Goal: Task Accomplishment & Management: Manage account settings

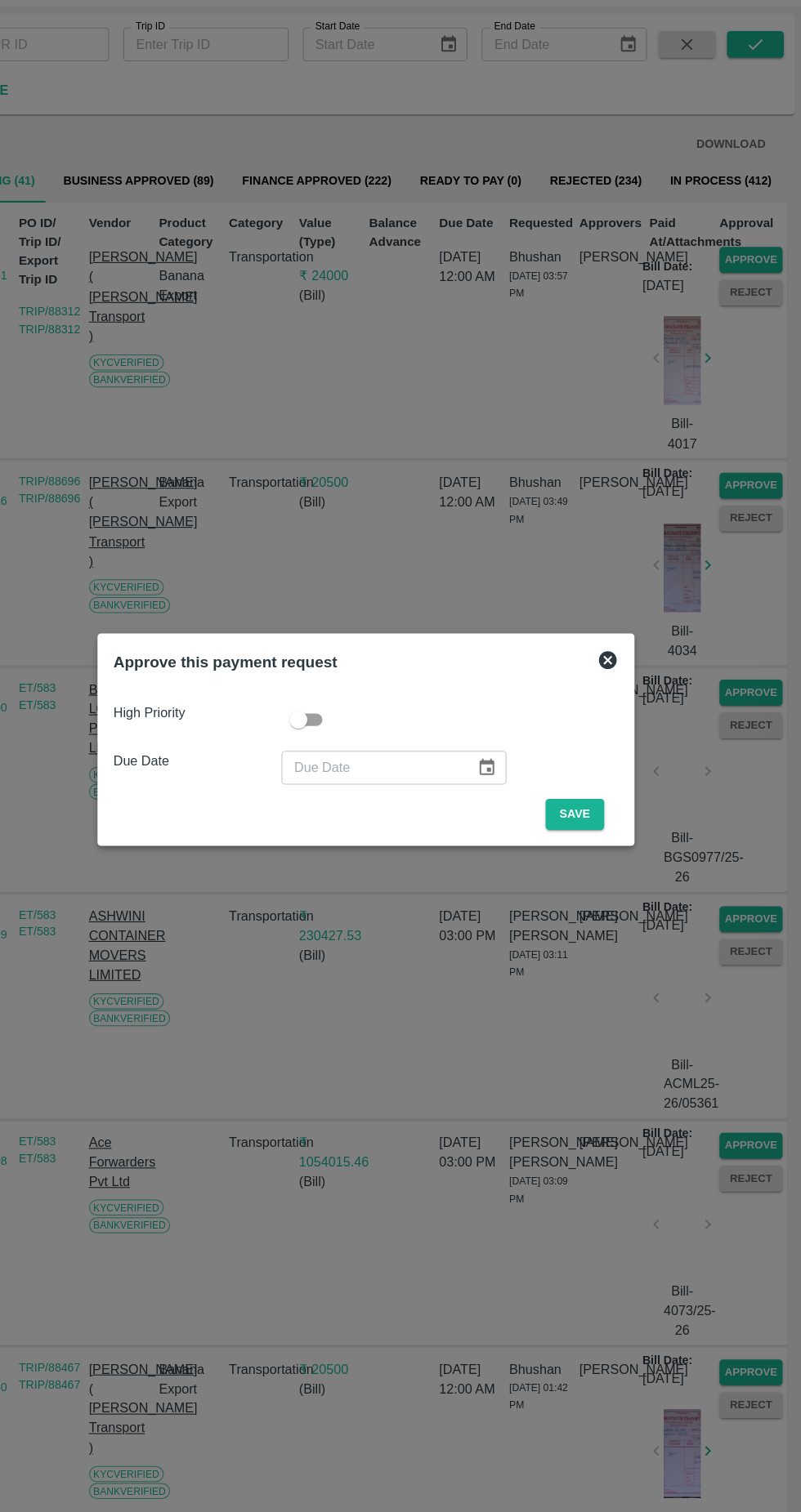
click at [595, 819] on button "Save" at bounding box center [592, 825] width 54 height 29
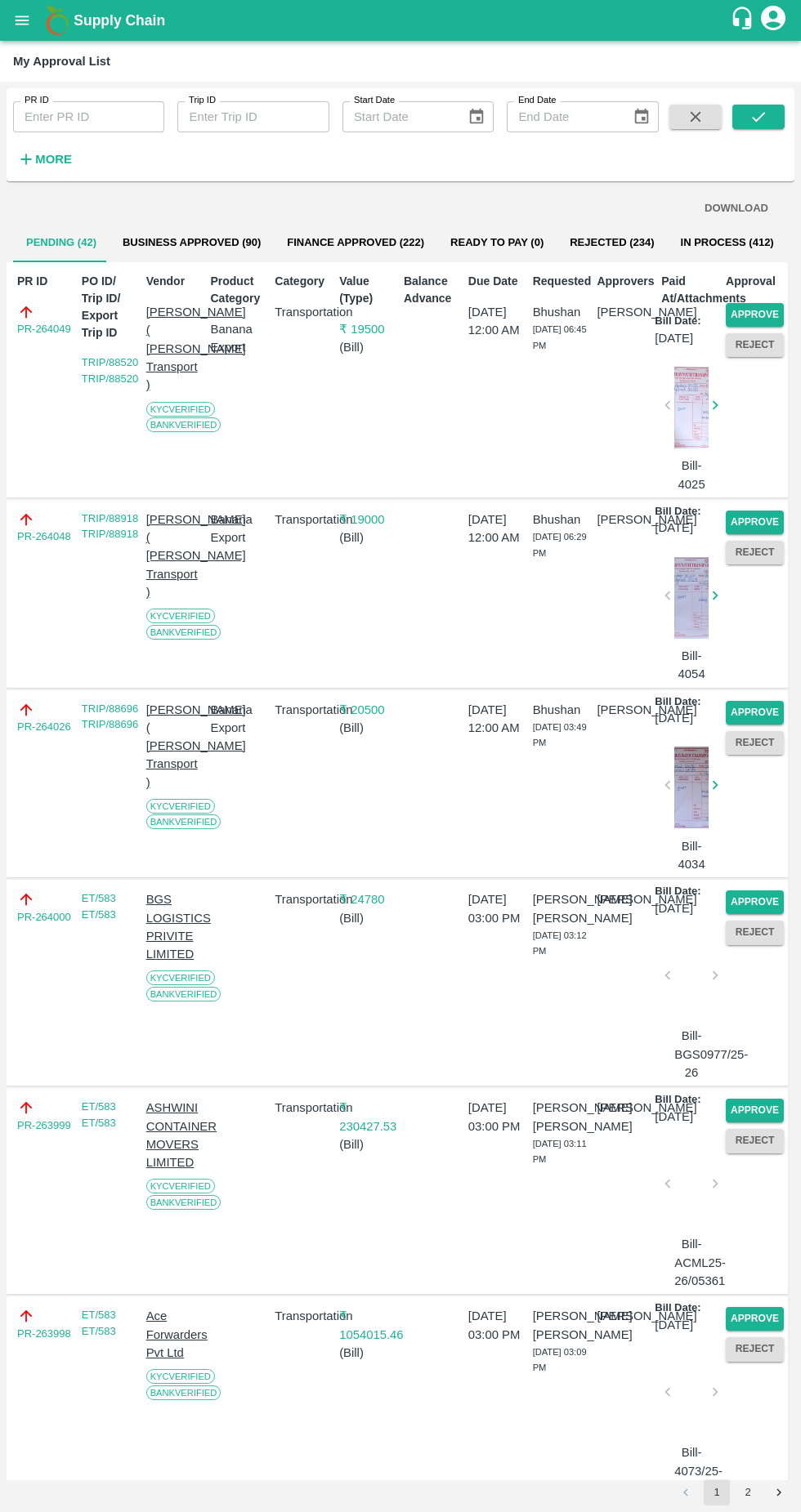
click at [751, 315] on button "Approve" at bounding box center [753, 315] width 58 height 24
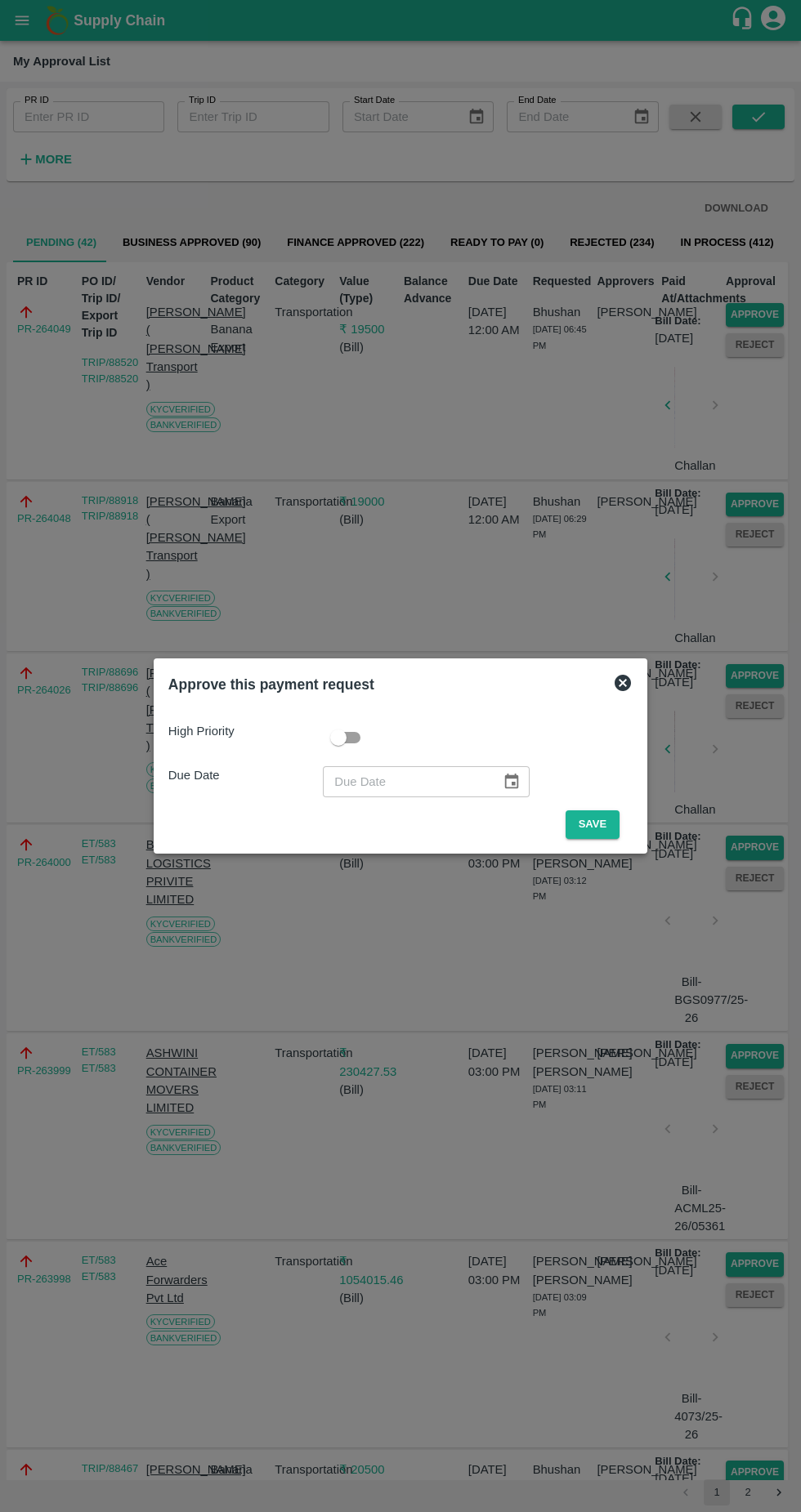
click at [598, 832] on button "Save" at bounding box center [592, 825] width 54 height 29
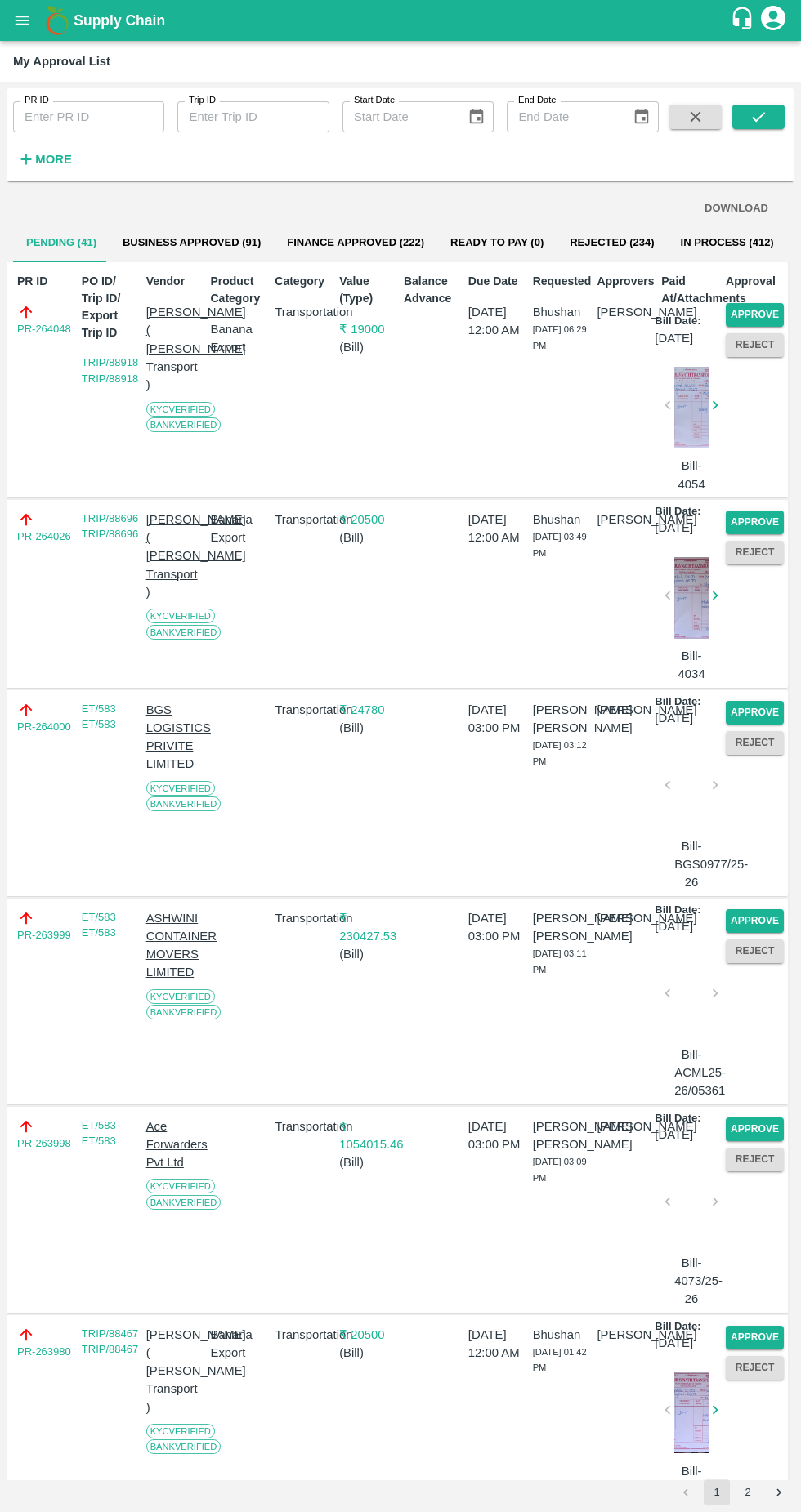
click at [776, 305] on button "Approve" at bounding box center [753, 315] width 58 height 24
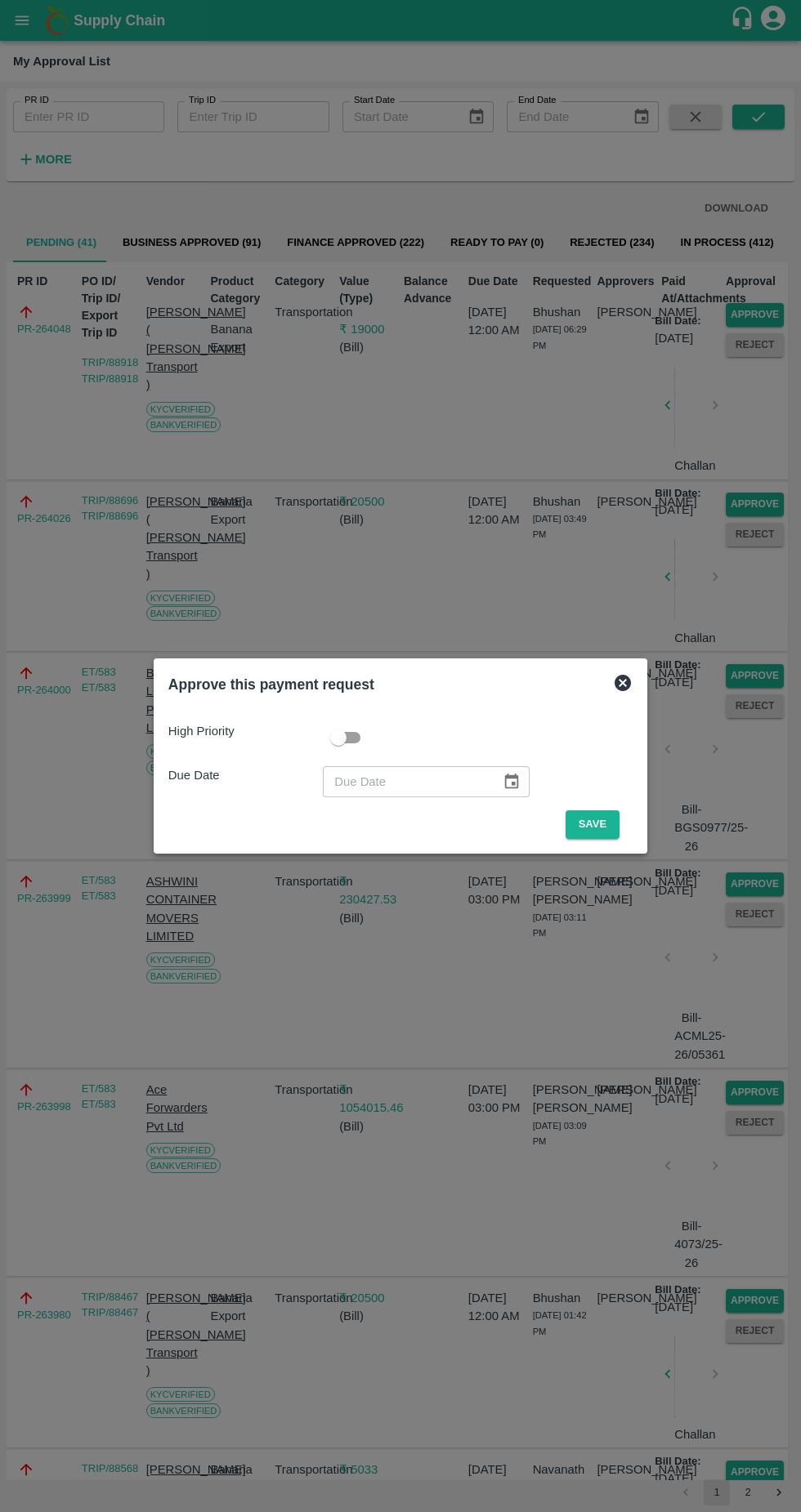
click at [594, 818] on button "Save" at bounding box center [592, 825] width 54 height 29
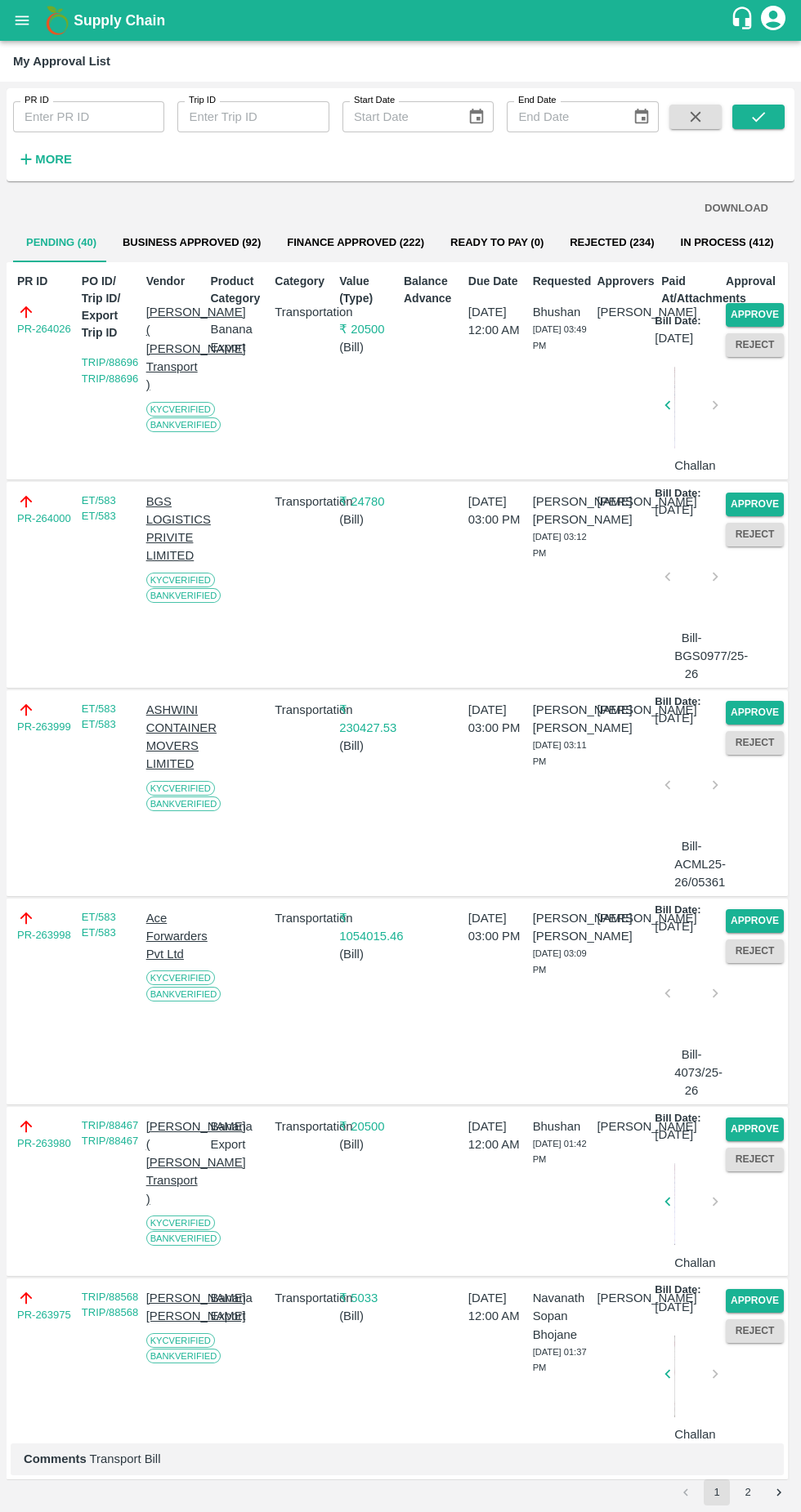
click at [766, 312] on button "Approve" at bounding box center [753, 315] width 58 height 24
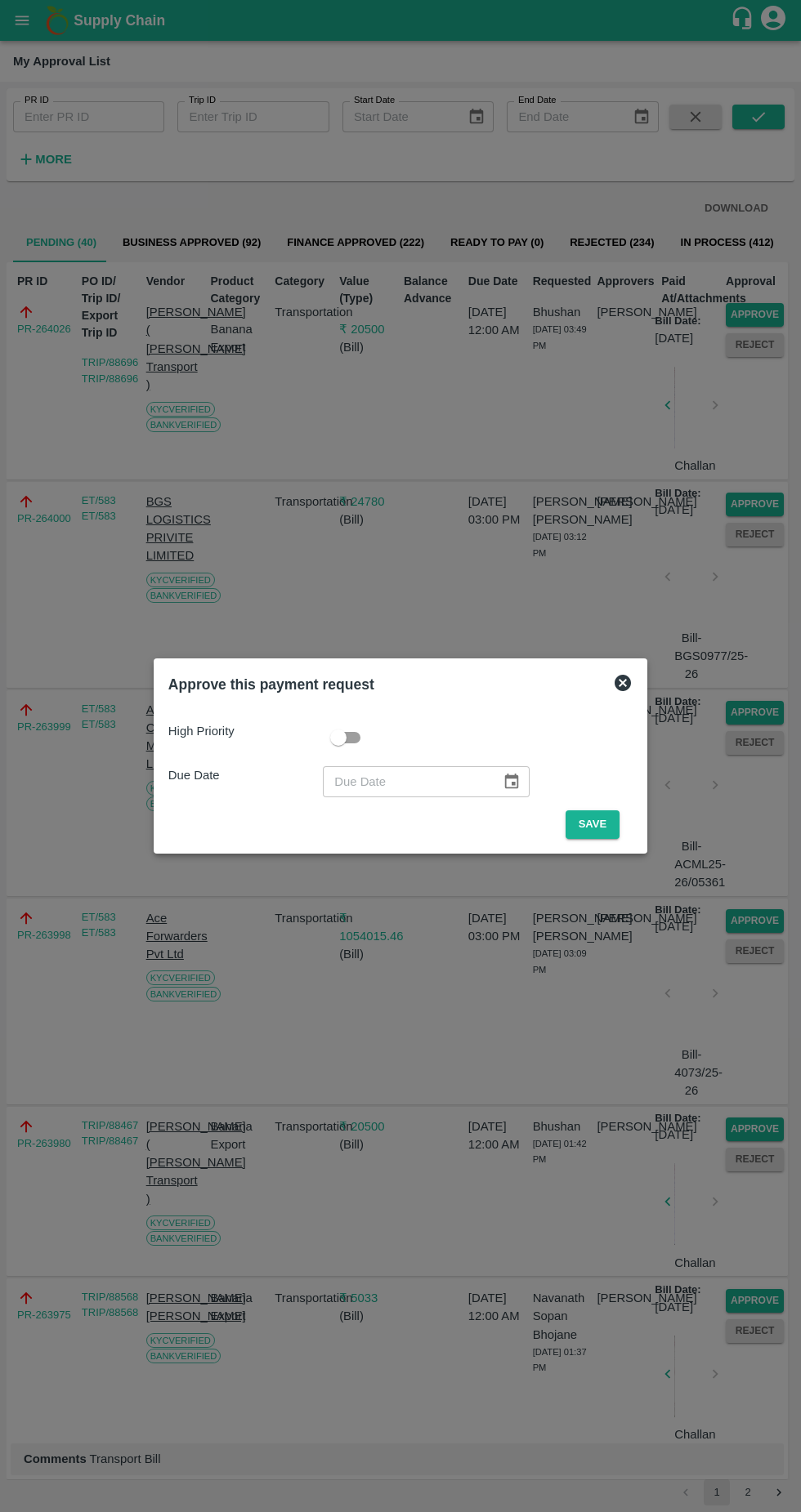
click at [597, 824] on button "Save" at bounding box center [592, 825] width 54 height 29
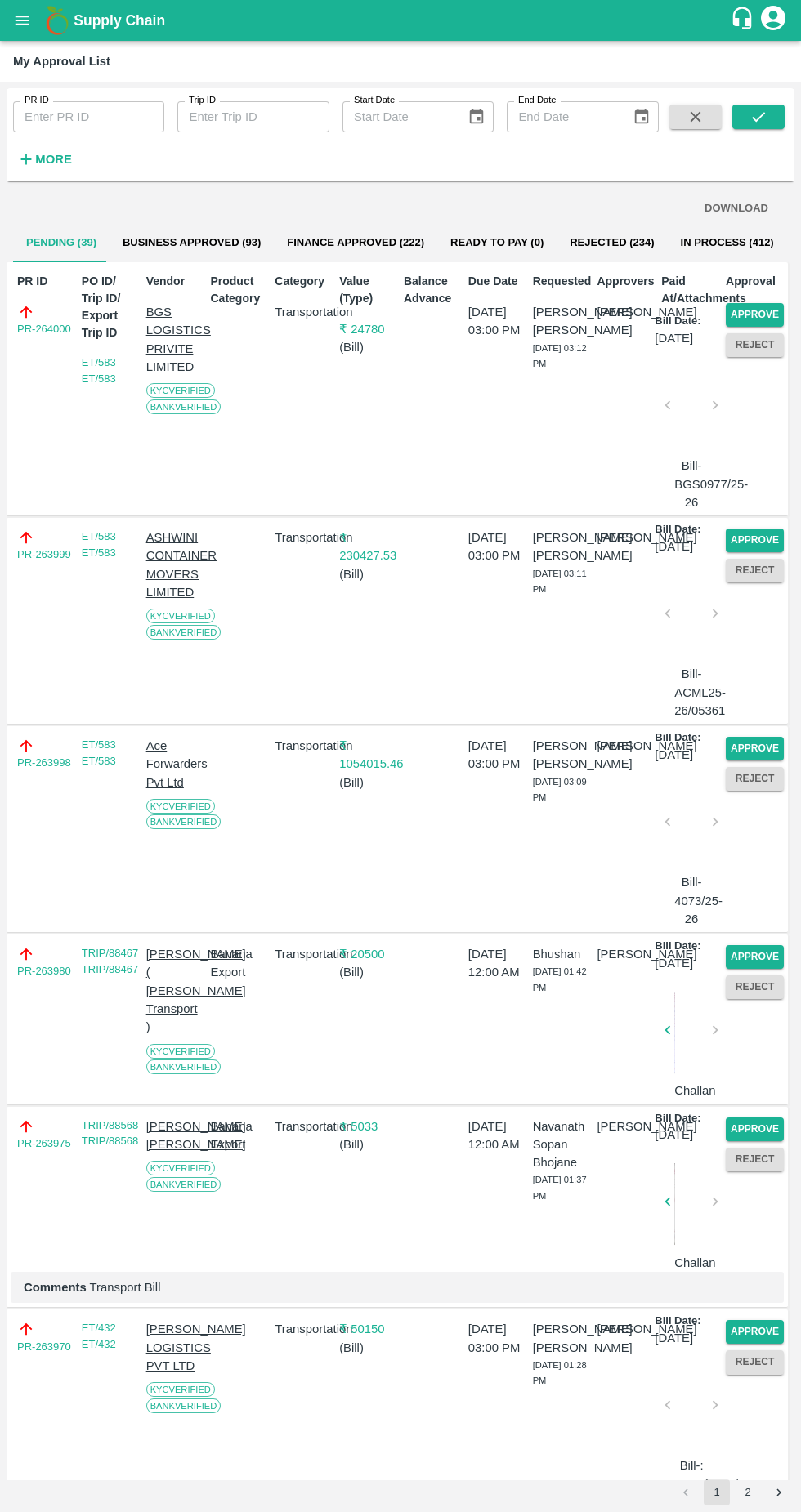
click at [766, 308] on button "Approve" at bounding box center [753, 315] width 58 height 24
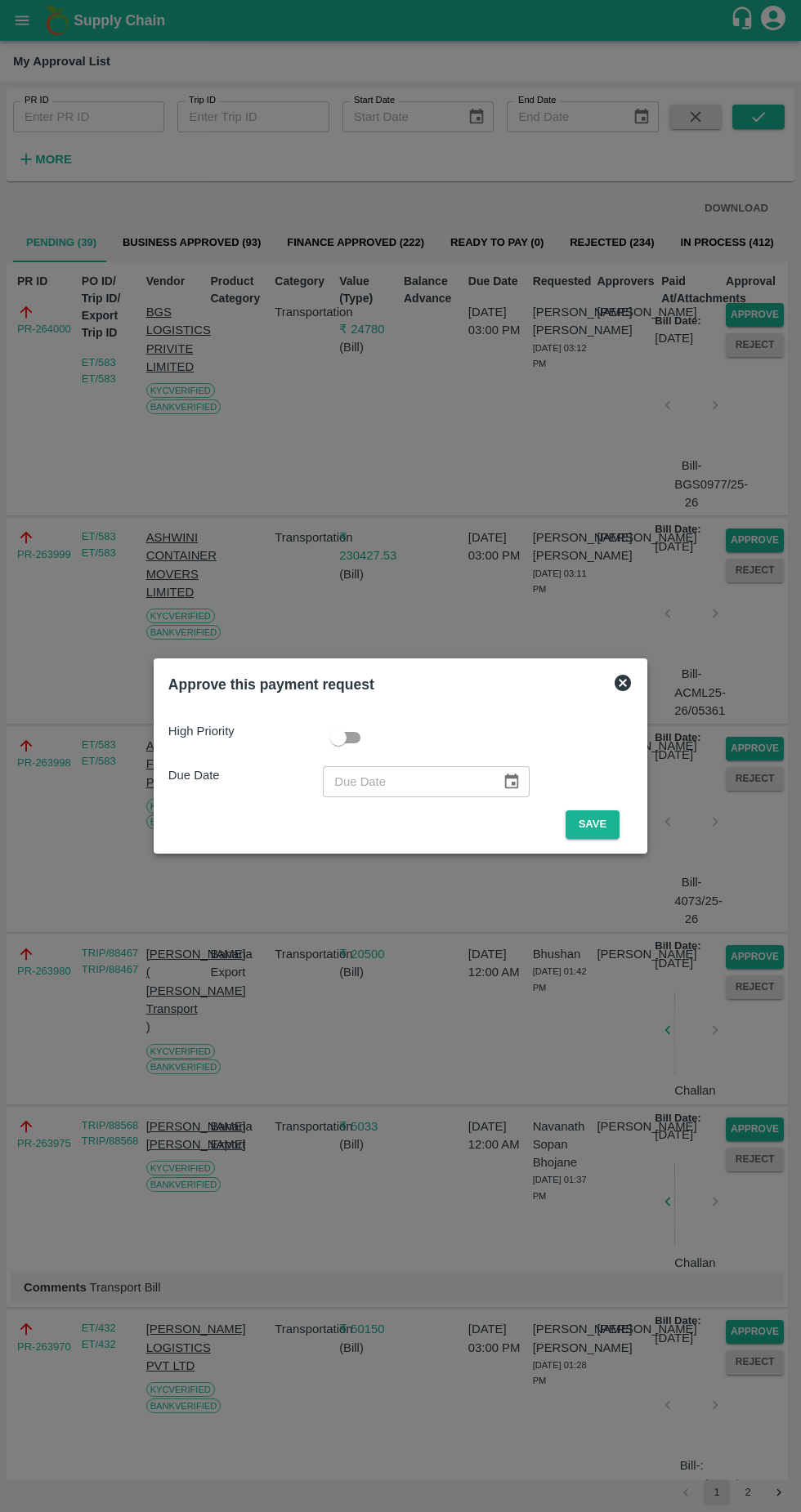
click at [597, 824] on button "Save" at bounding box center [592, 825] width 54 height 29
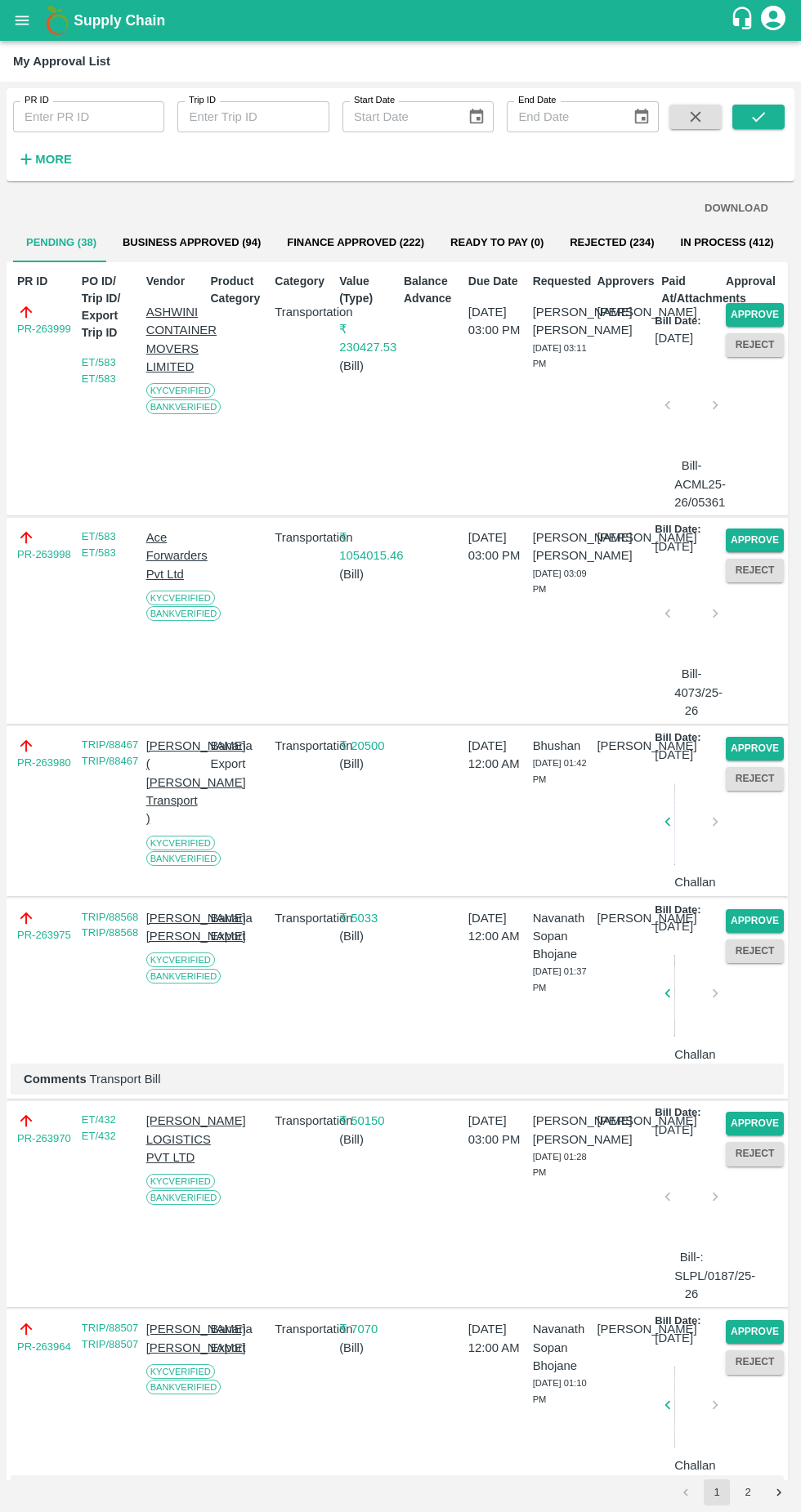
click at [741, 306] on button "Approve" at bounding box center [753, 315] width 58 height 24
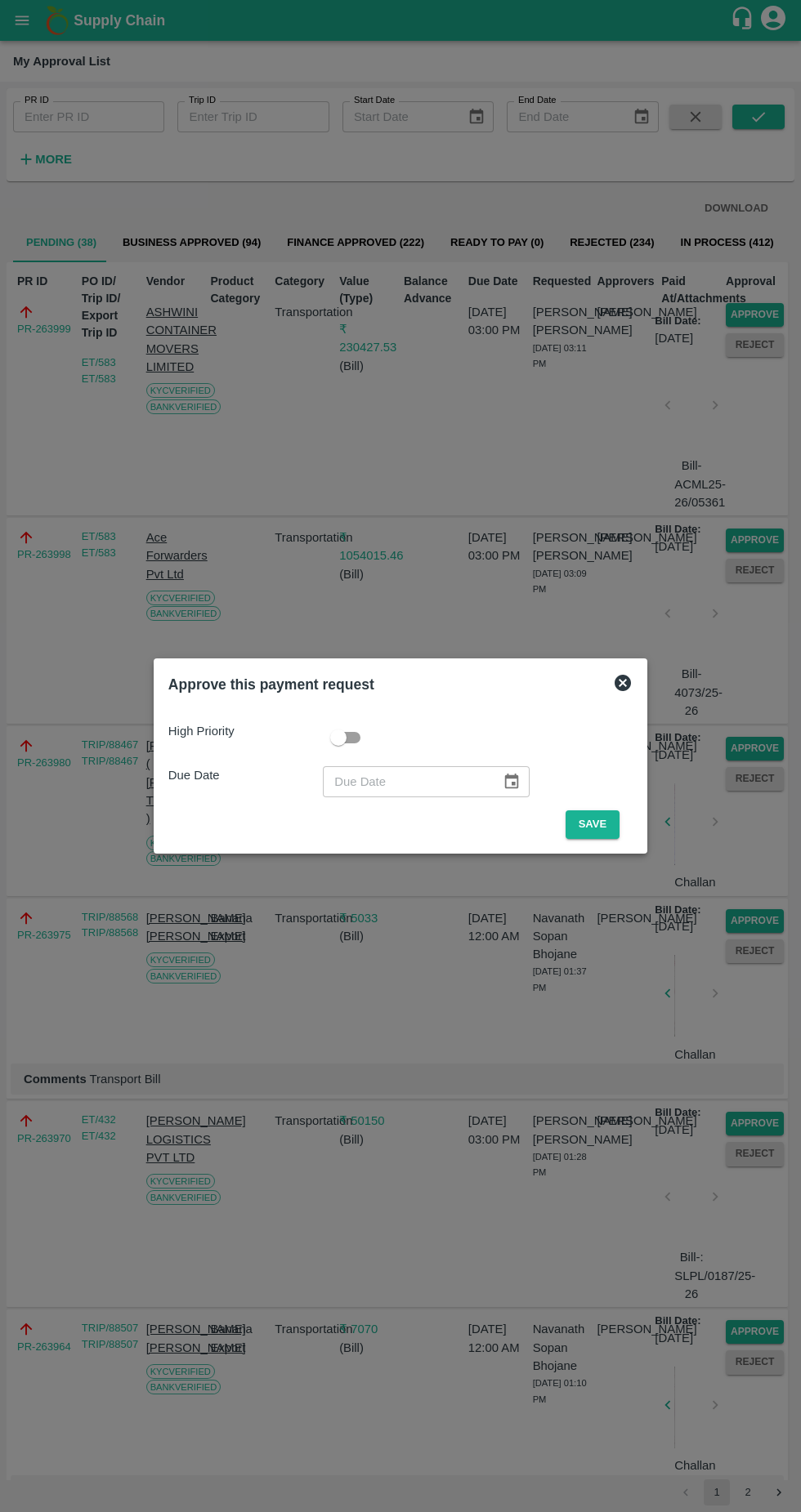
click at [593, 820] on button "Save" at bounding box center [592, 825] width 54 height 29
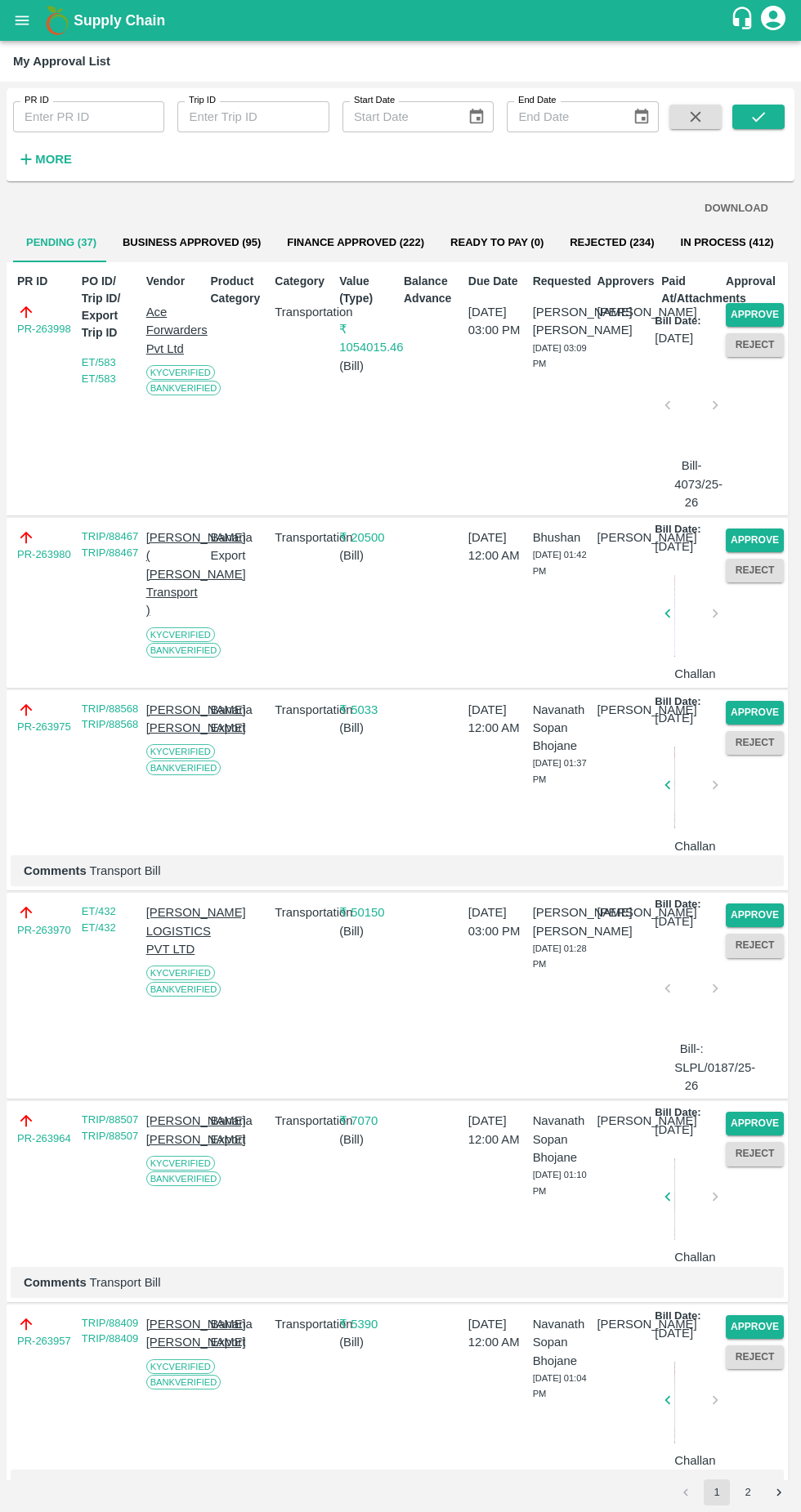
click at [753, 313] on button "Approve" at bounding box center [753, 315] width 58 height 24
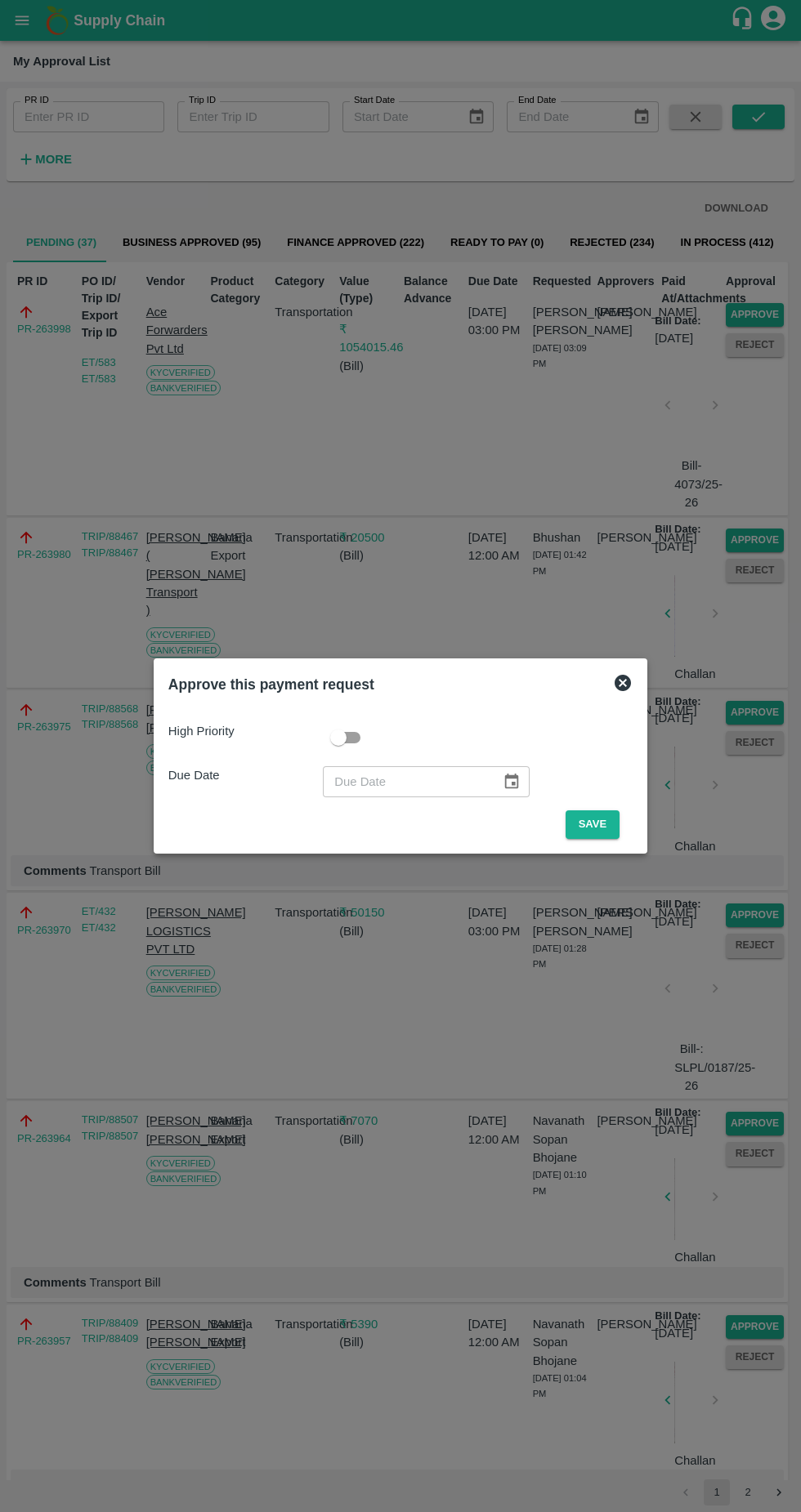
click at [594, 827] on button "Save" at bounding box center [592, 825] width 54 height 29
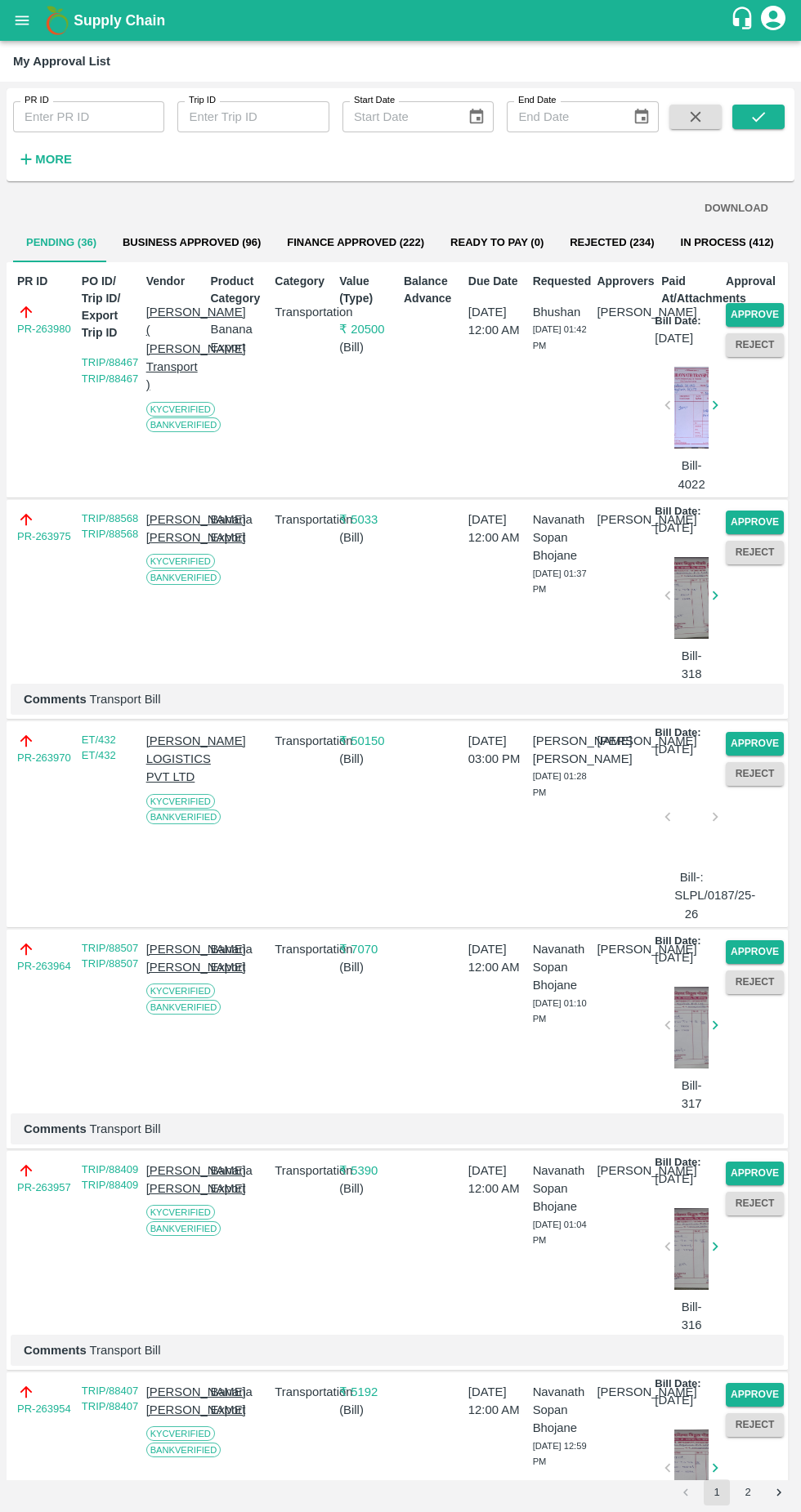
click at [760, 311] on button "Approve" at bounding box center [753, 315] width 58 height 24
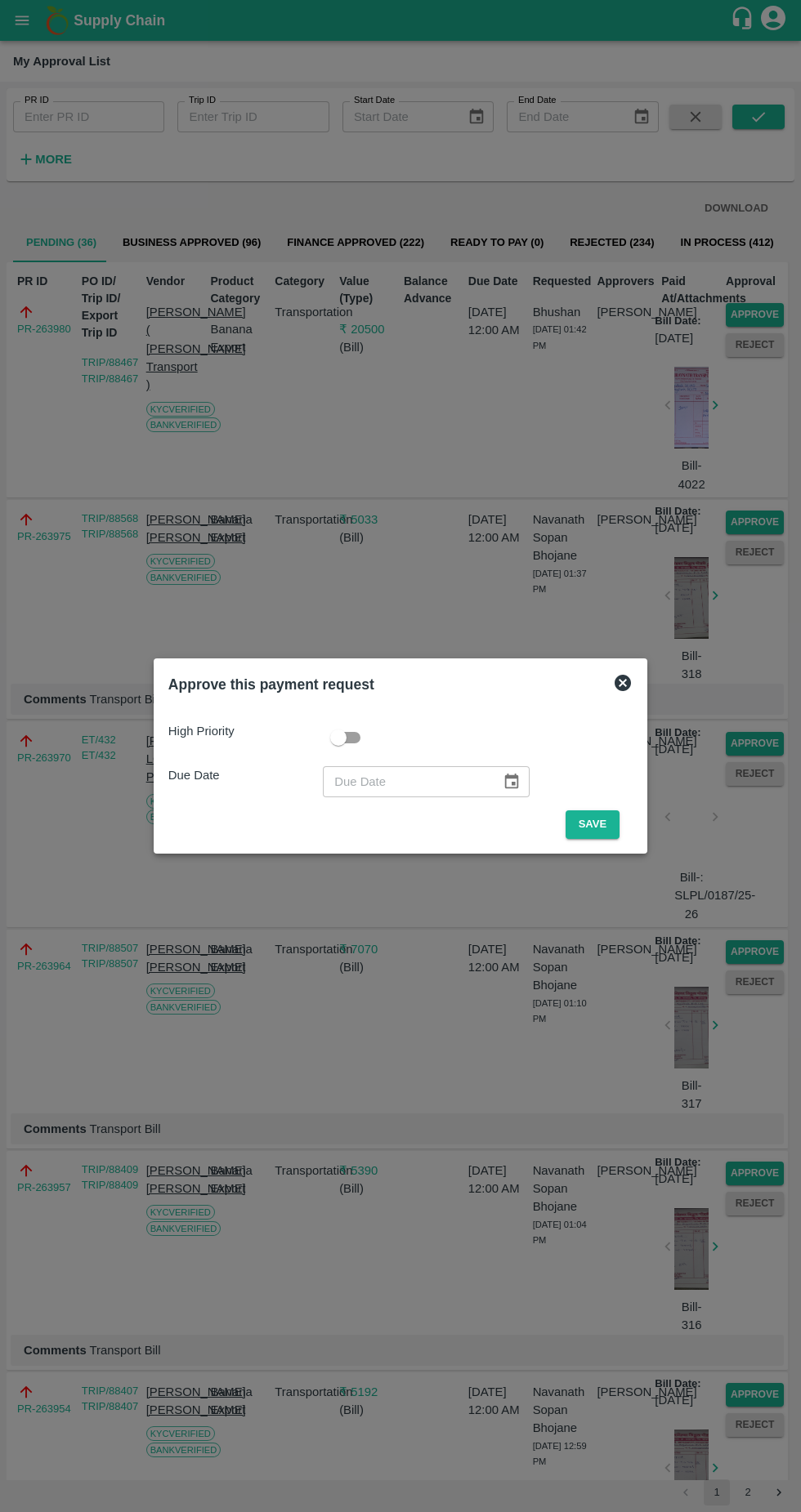
click at [597, 824] on button "Save" at bounding box center [592, 825] width 54 height 29
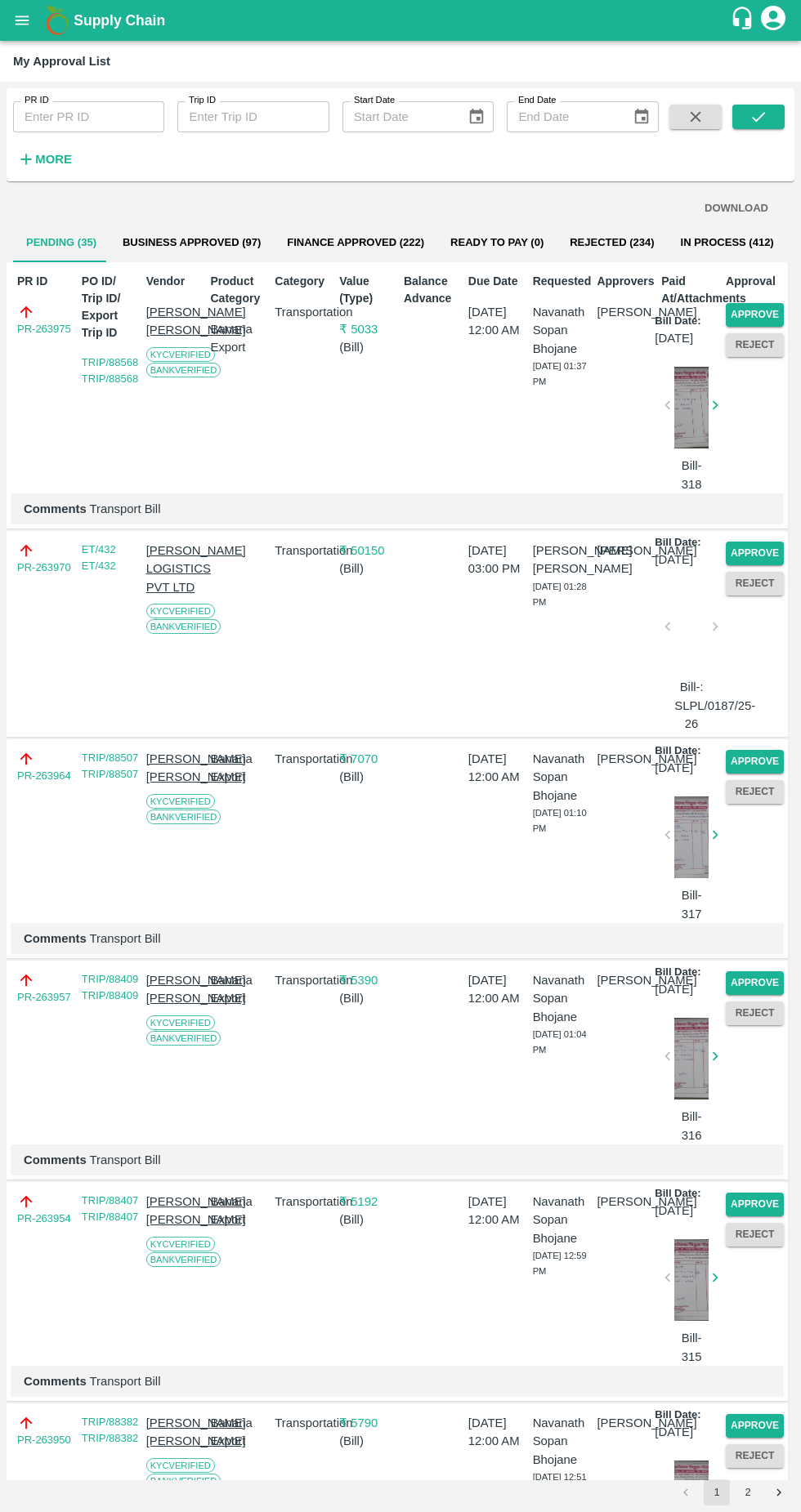
click at [763, 320] on button "Approve" at bounding box center [753, 315] width 58 height 24
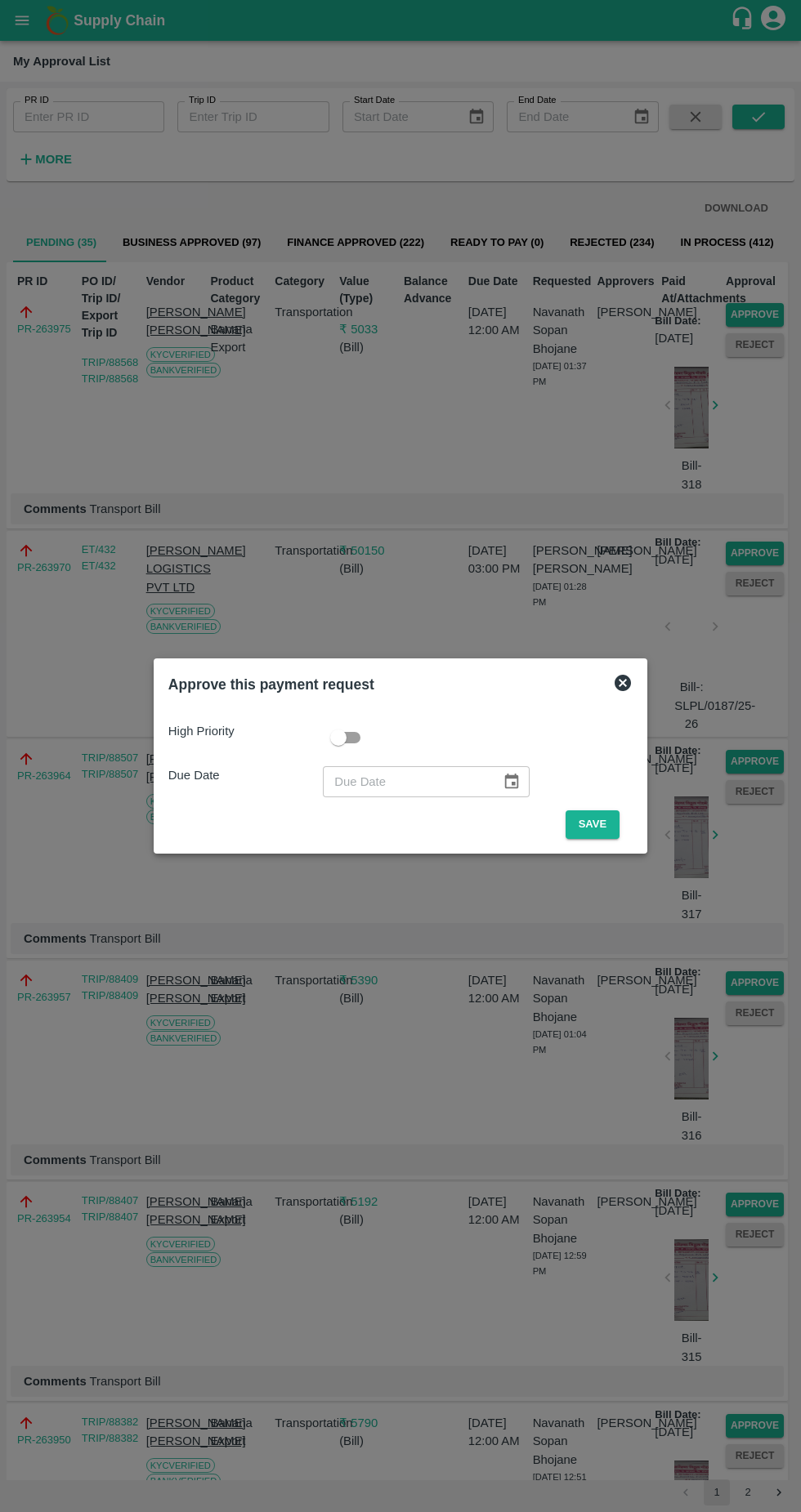
click at [597, 824] on button "Save" at bounding box center [592, 825] width 54 height 29
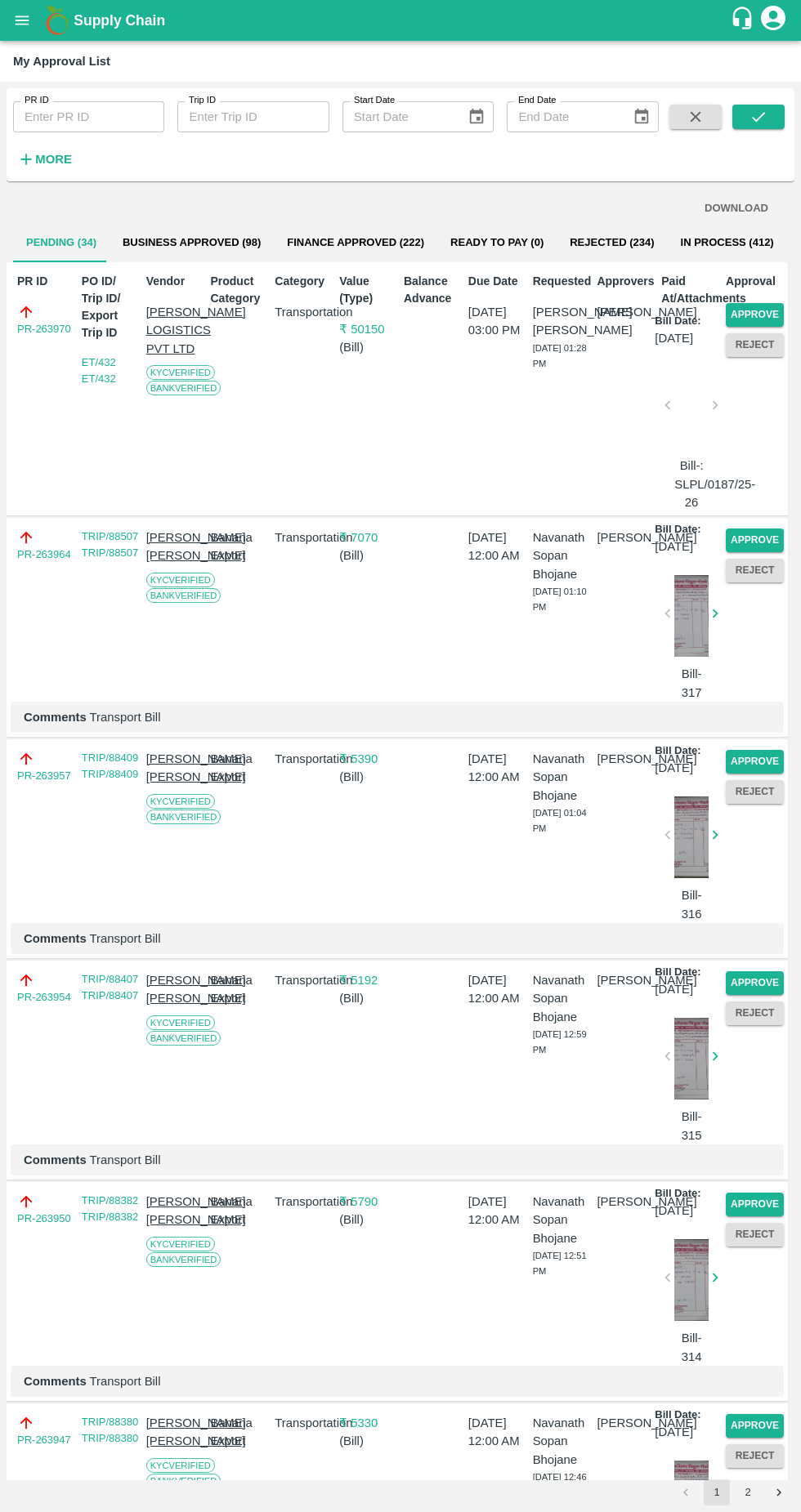
click at [767, 305] on button "Approve" at bounding box center [753, 315] width 58 height 24
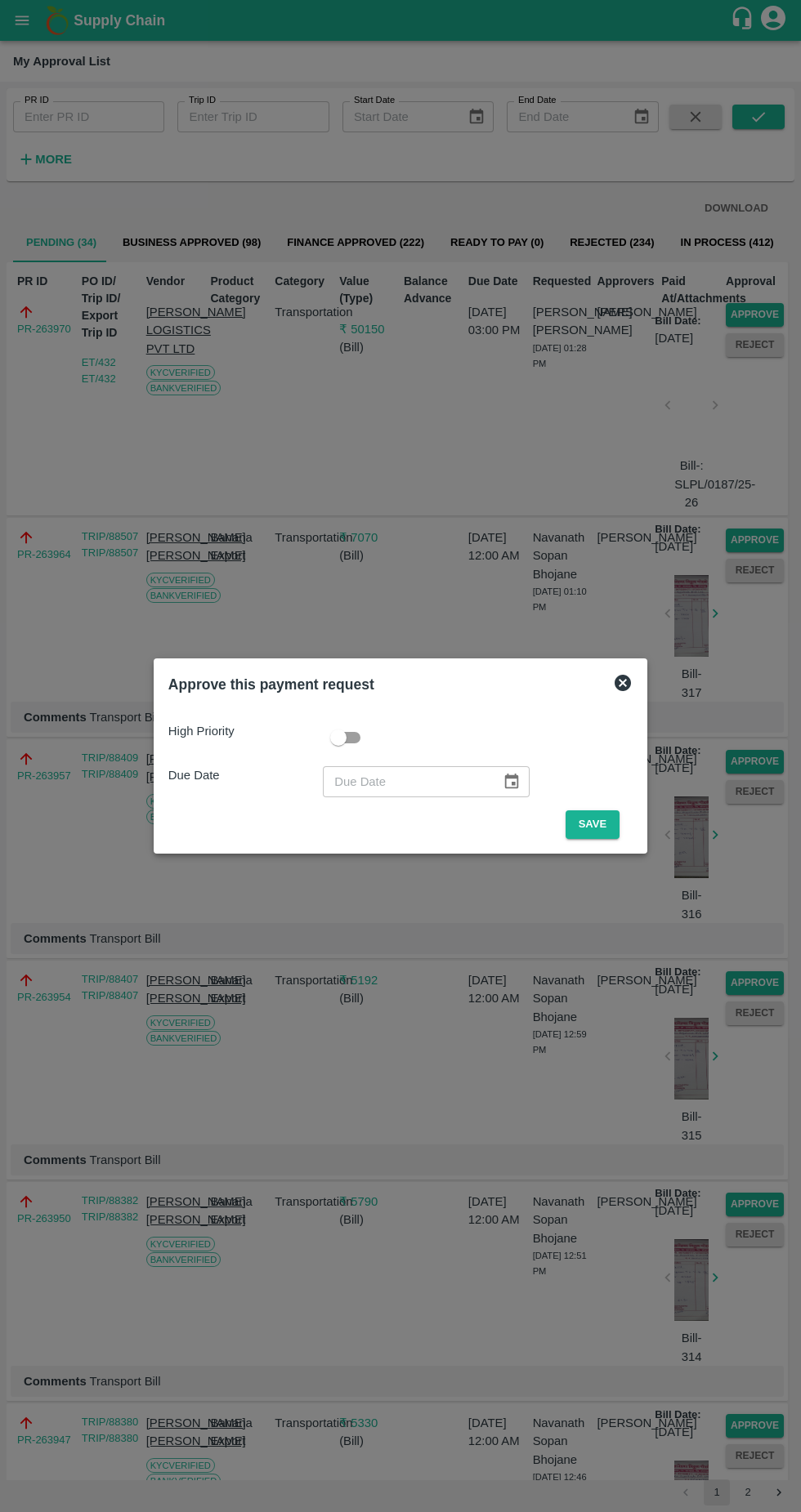
click at [602, 829] on button "Save" at bounding box center [592, 825] width 54 height 29
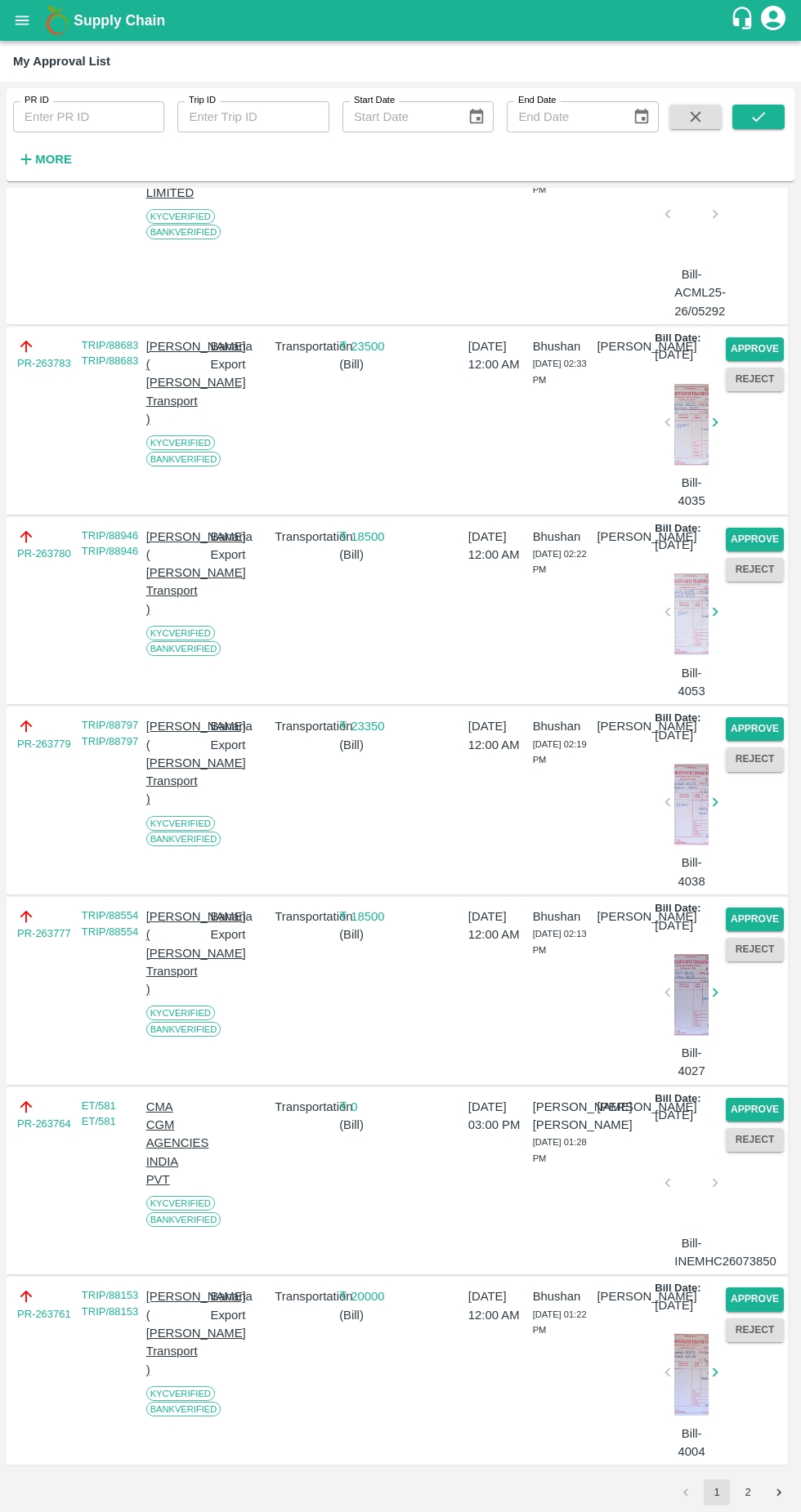
scroll to position [4251, 0]
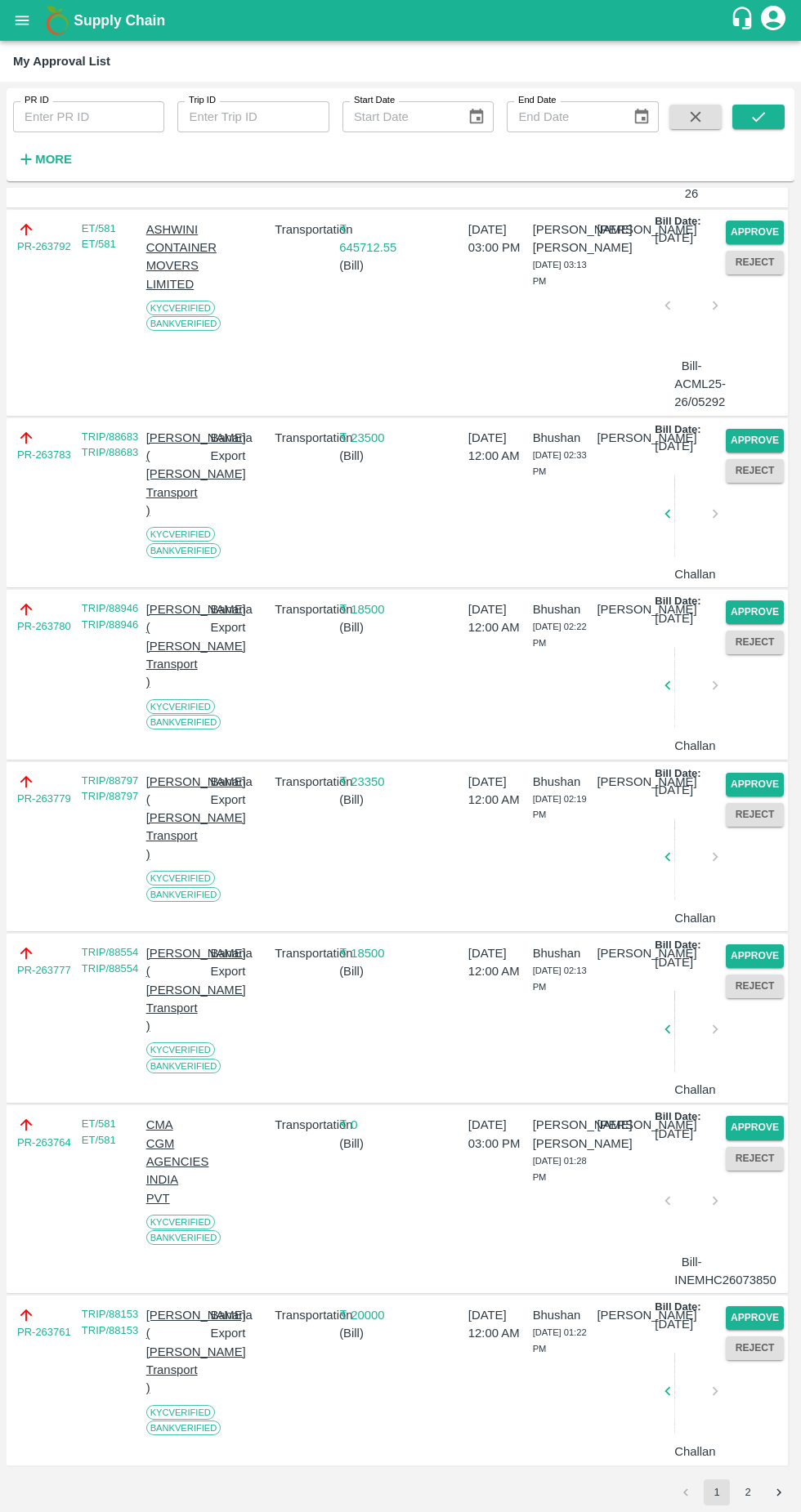
click at [749, 773] on button "Approve" at bounding box center [753, 784] width 58 height 24
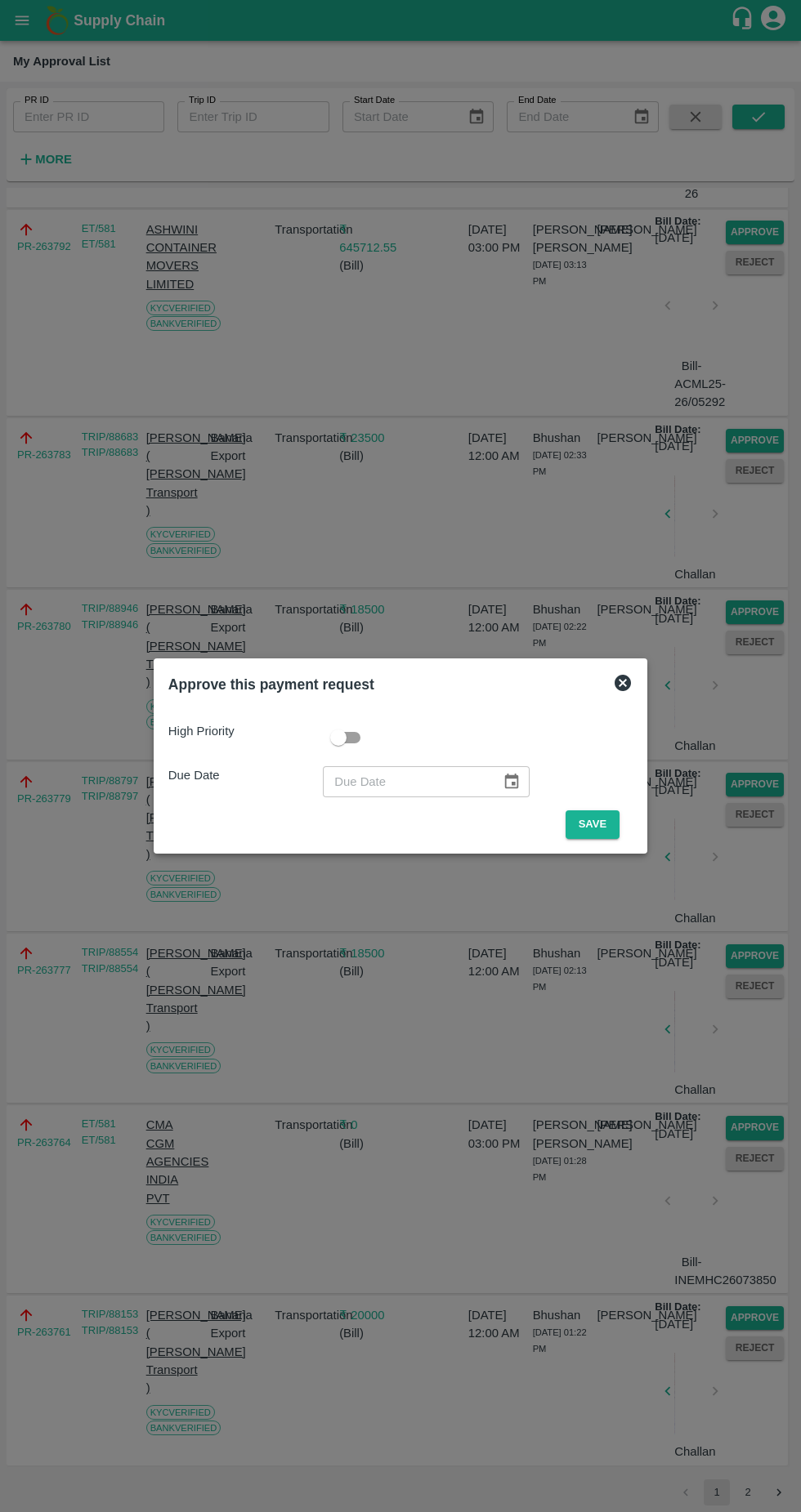
click at [597, 824] on button "Save" at bounding box center [592, 825] width 54 height 29
click at [595, 824] on button "Save" at bounding box center [592, 825] width 54 height 29
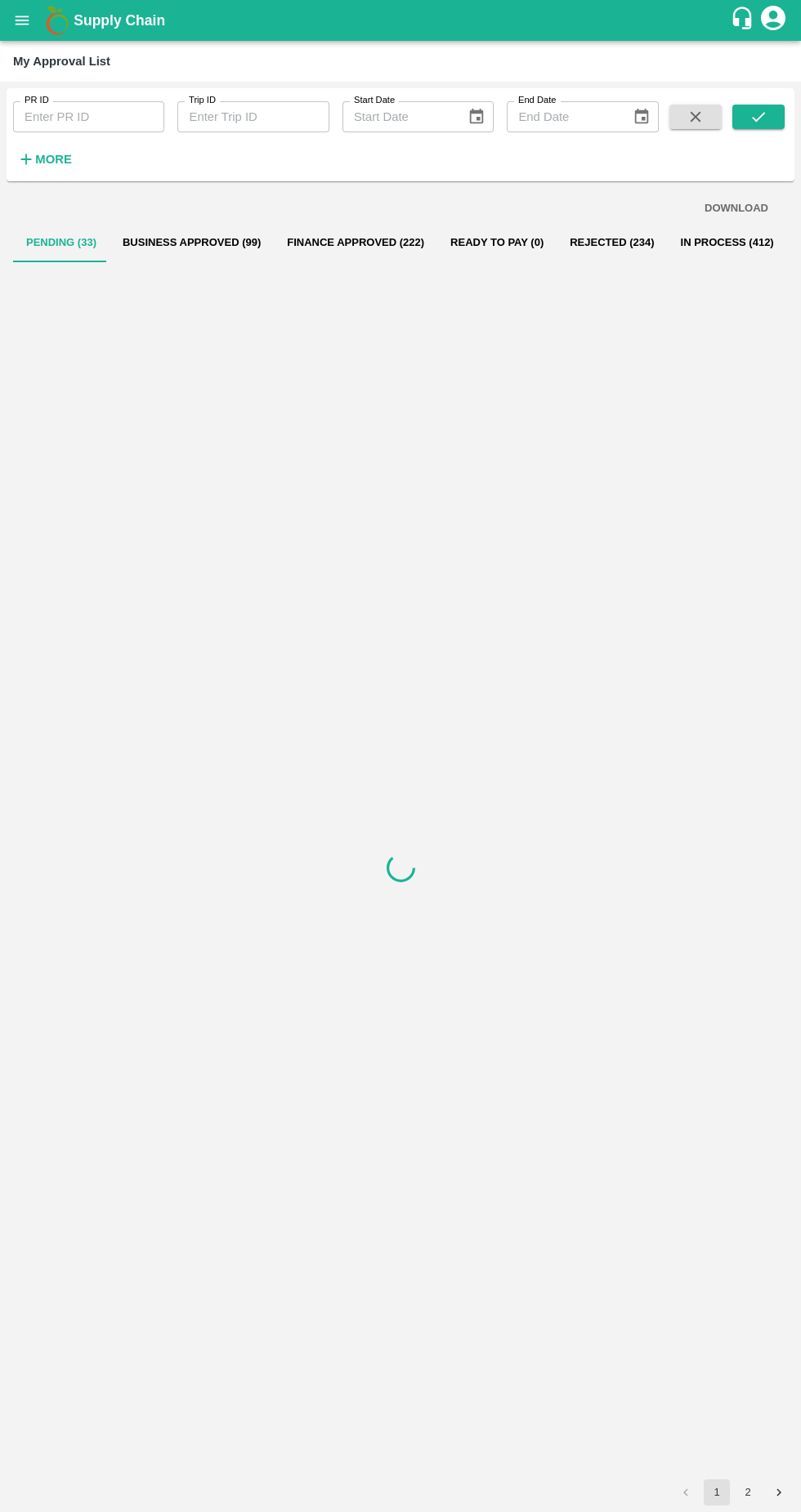
scroll to position [0, 0]
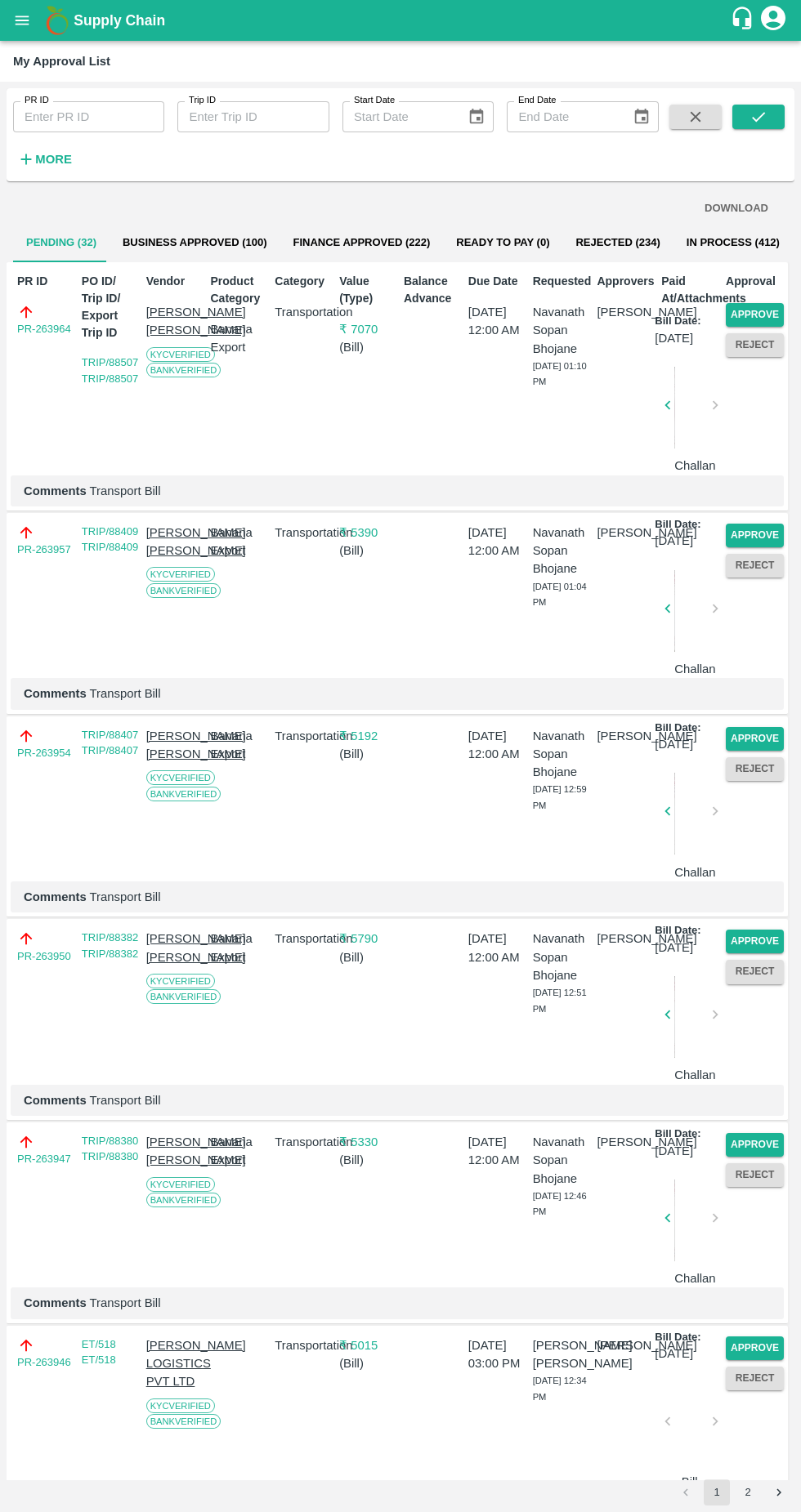
click at [759, 308] on button "Approve" at bounding box center [753, 315] width 58 height 24
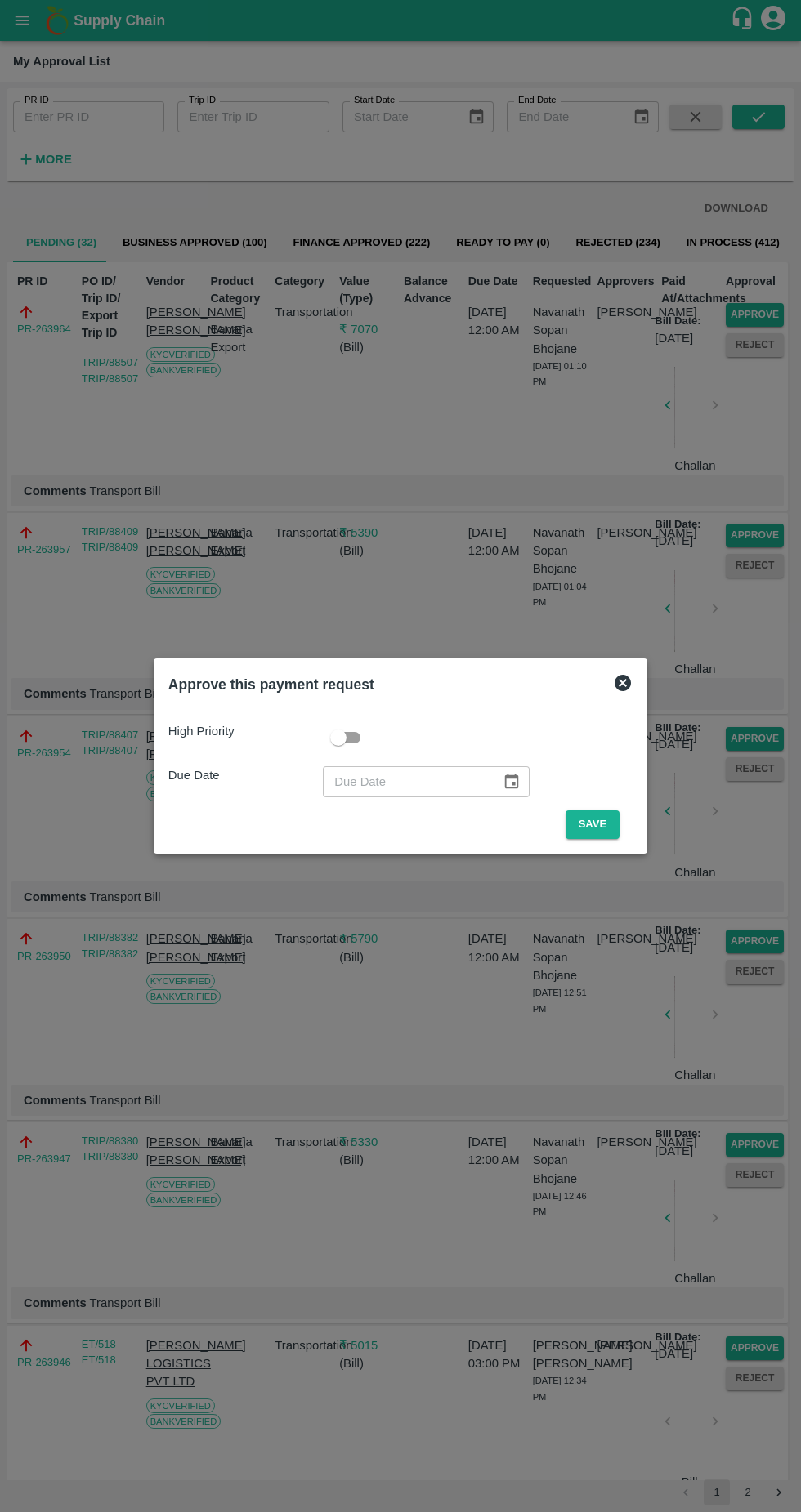
click at [609, 821] on button "Save" at bounding box center [592, 825] width 54 height 29
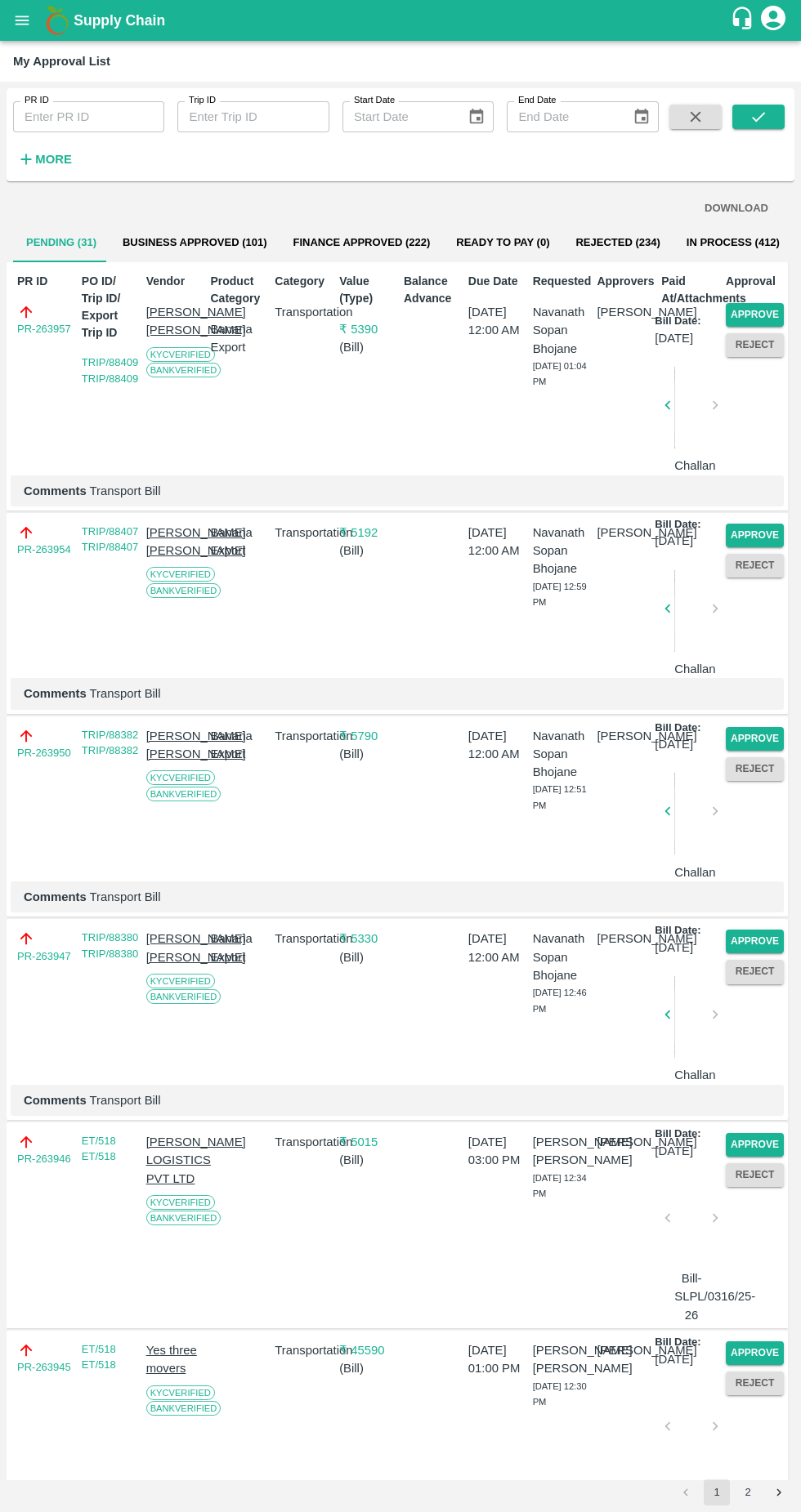
click at [757, 321] on button "Approve" at bounding box center [753, 315] width 58 height 24
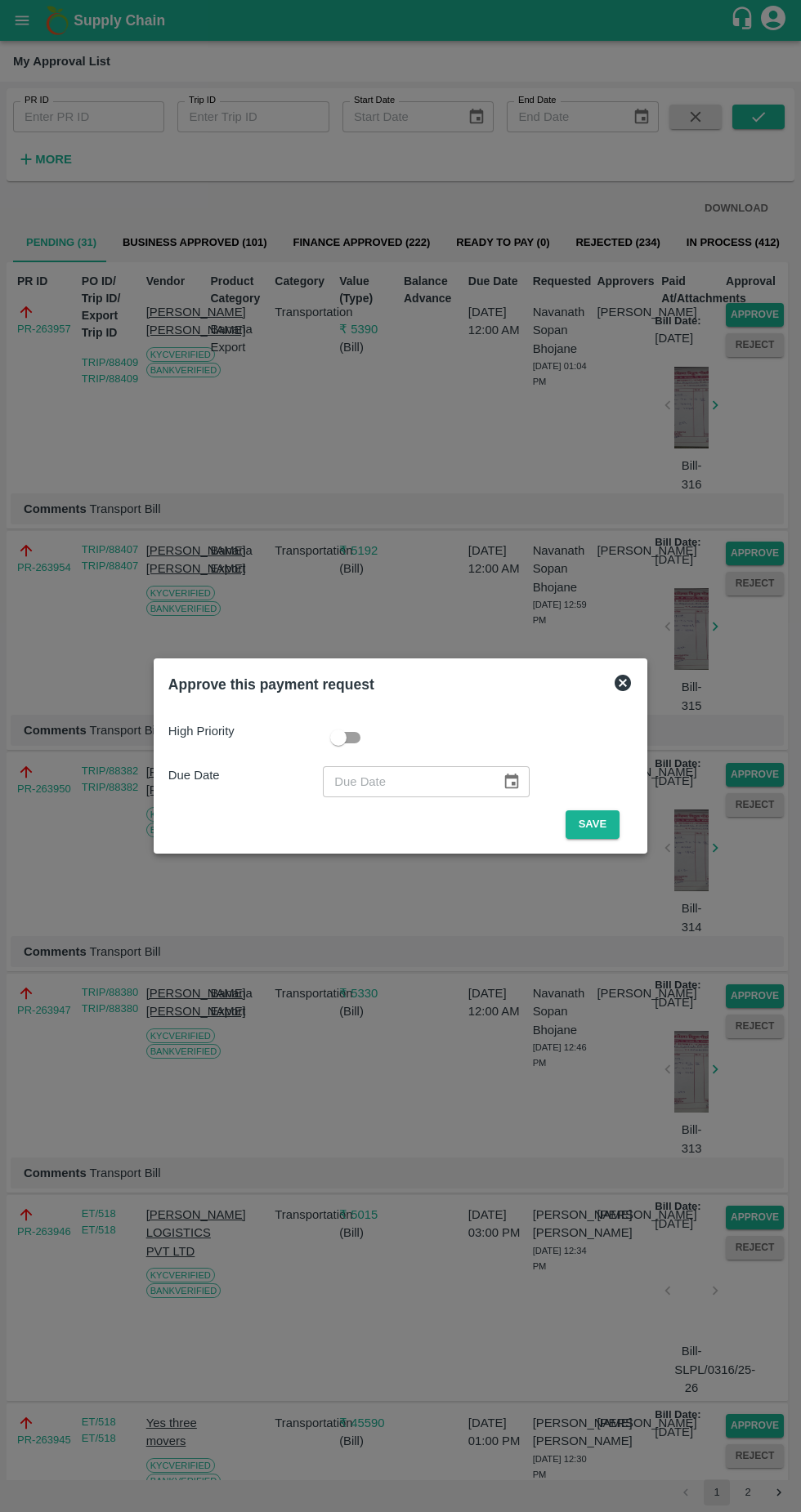
click at [597, 824] on button "Save" at bounding box center [592, 825] width 54 height 29
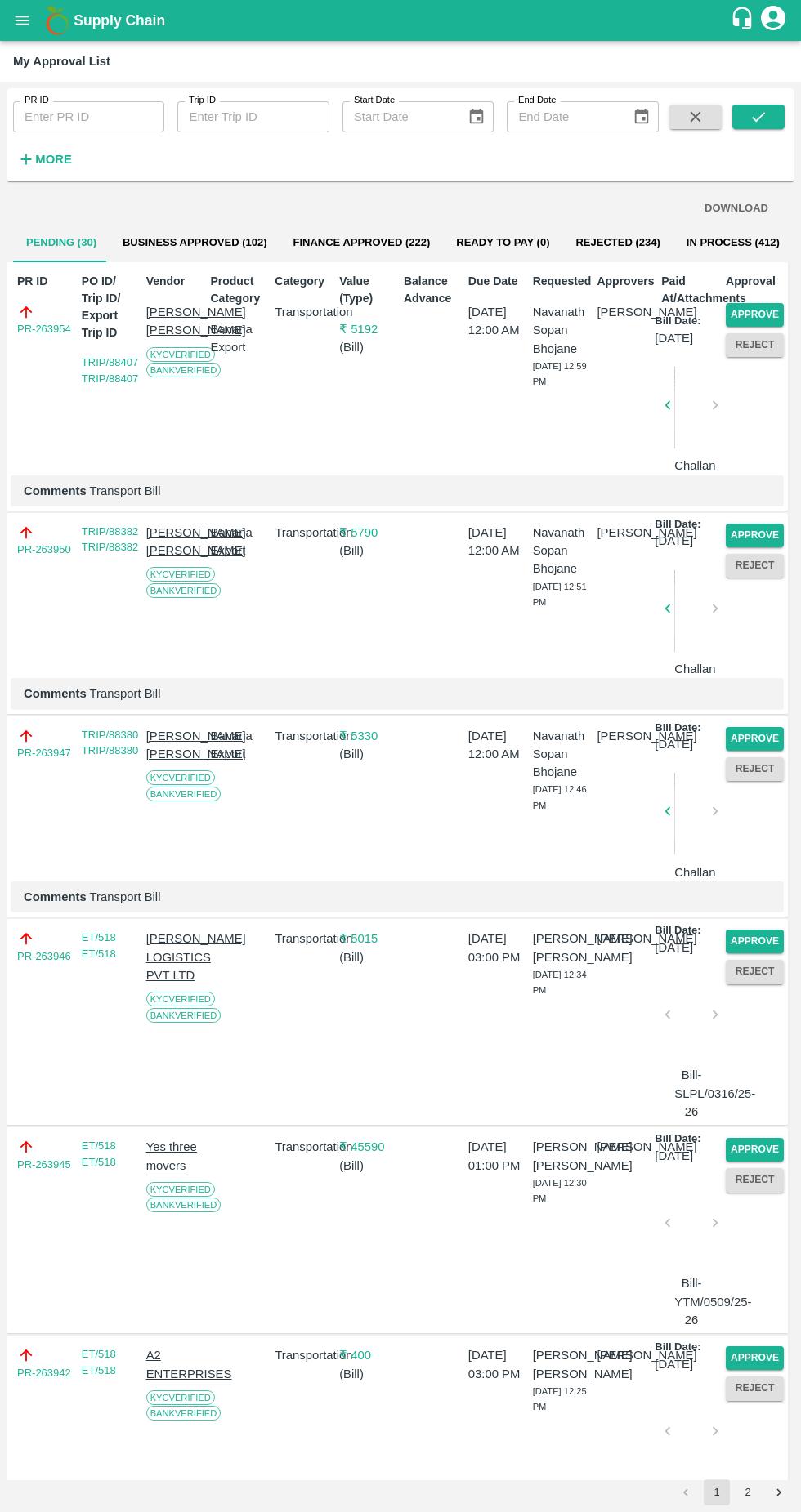
click at [761, 311] on button "Approve" at bounding box center [753, 315] width 58 height 24
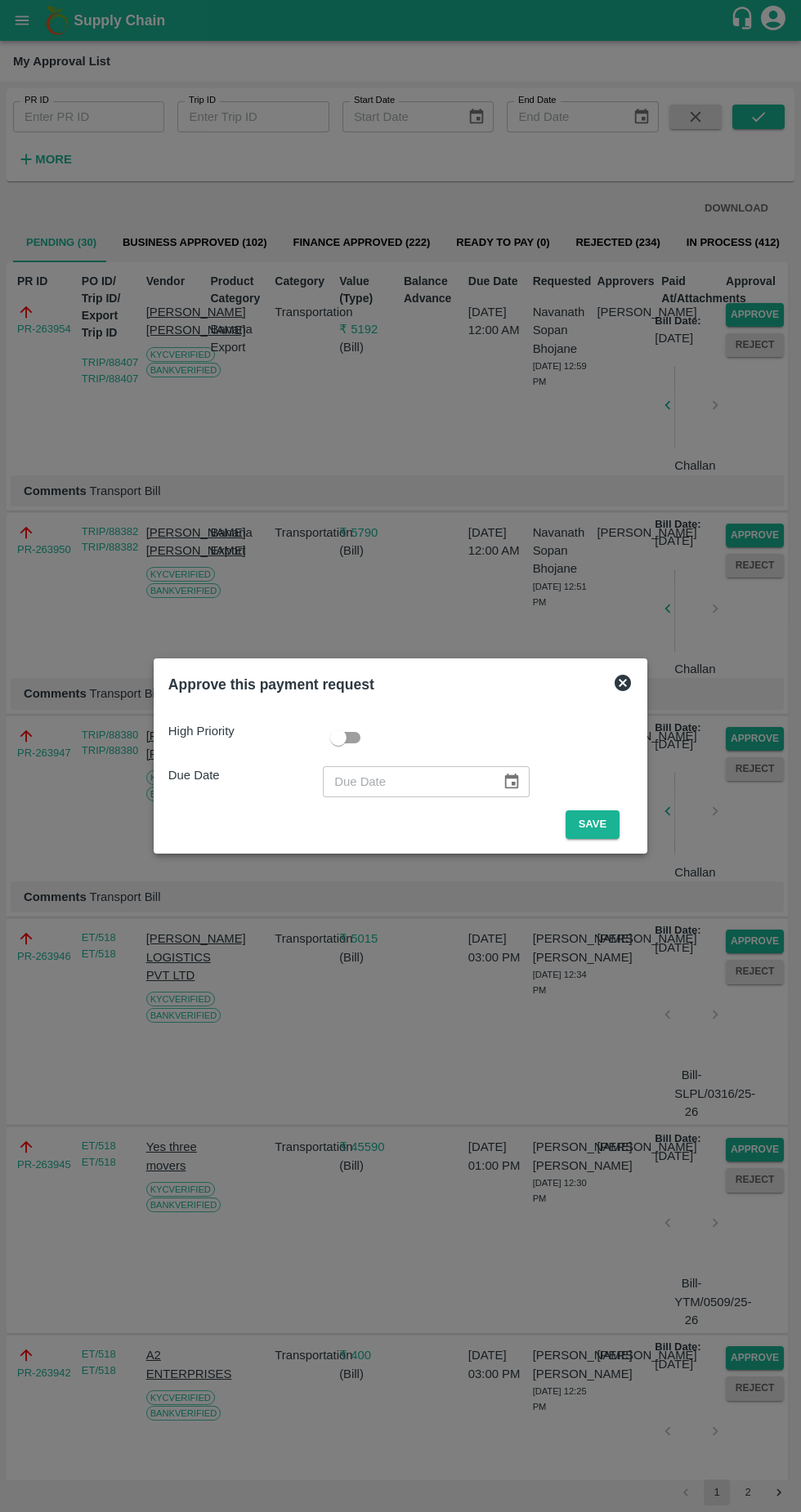
click at [601, 820] on button "Save" at bounding box center [592, 825] width 54 height 29
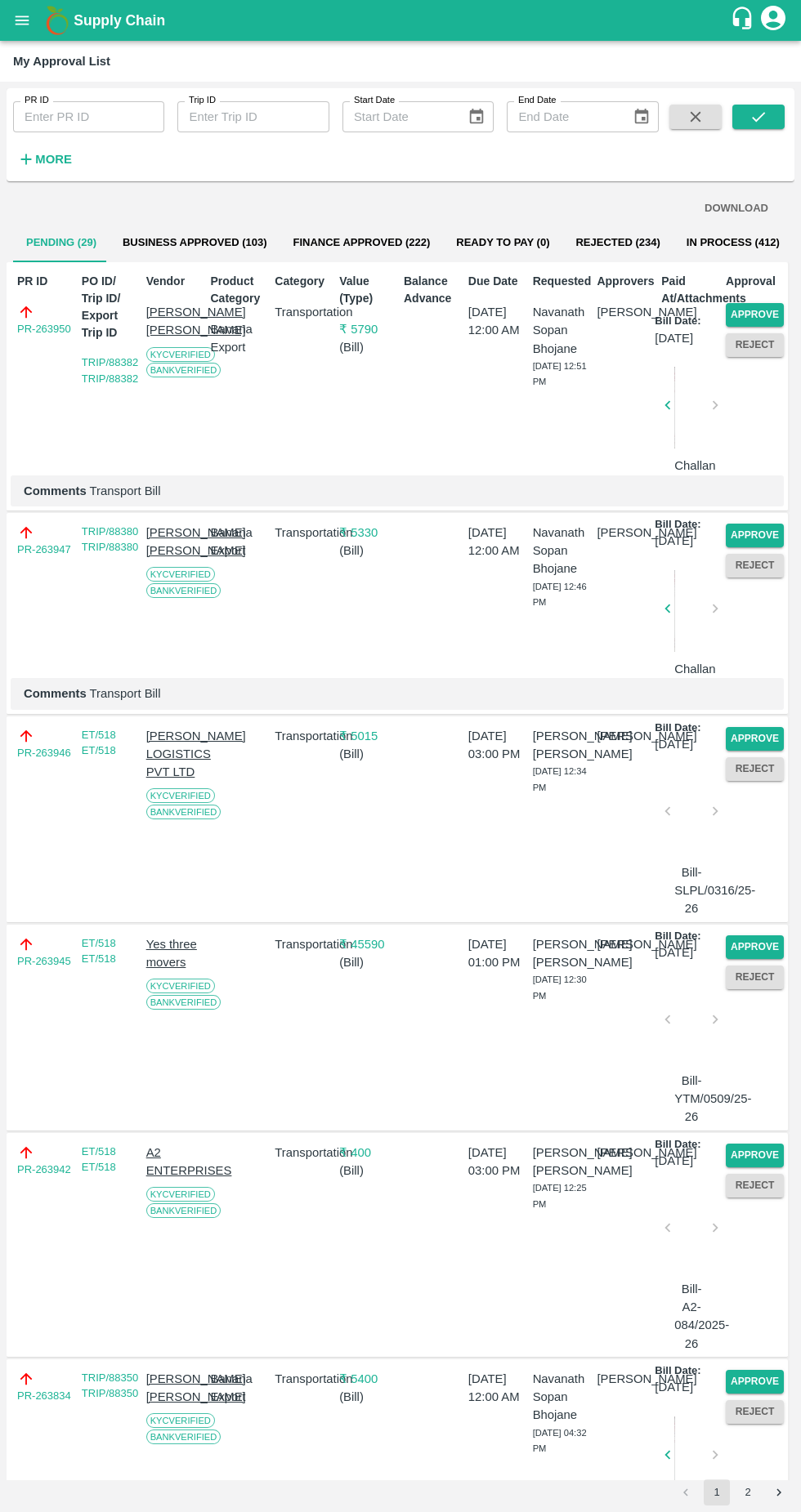
click at [755, 314] on button "Approve" at bounding box center [753, 315] width 58 height 24
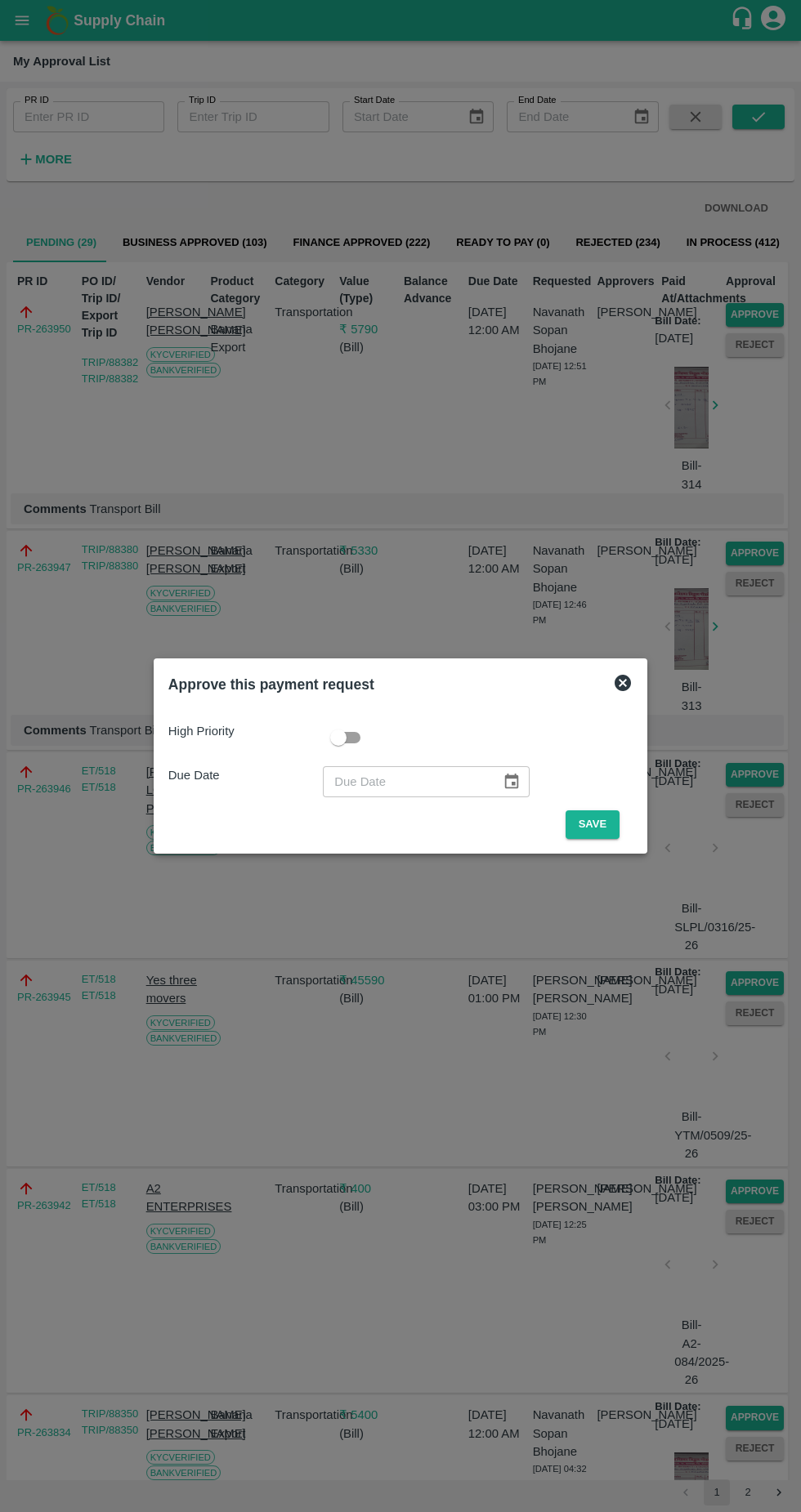
click at [609, 826] on button "Save" at bounding box center [592, 825] width 54 height 29
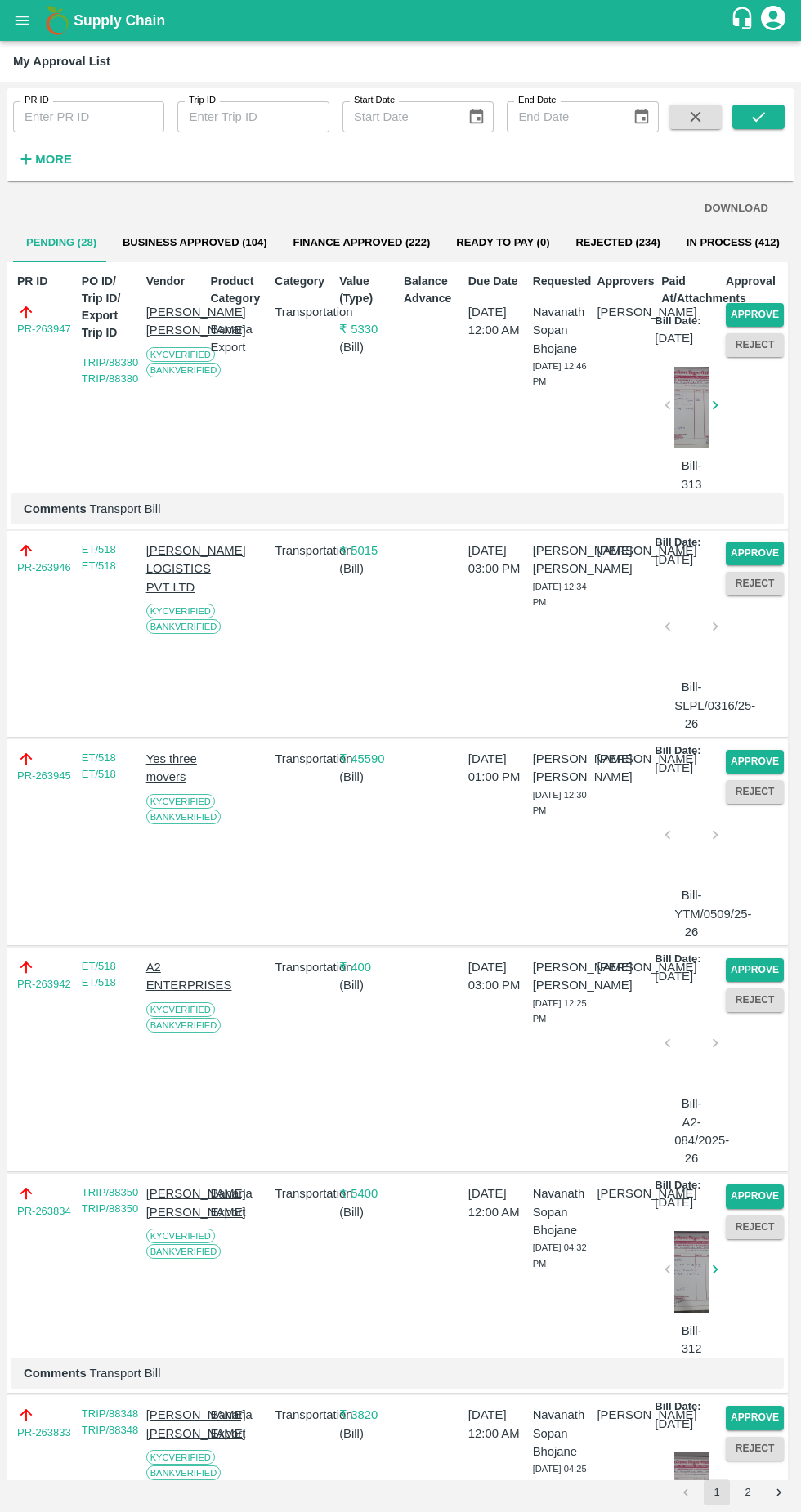
click at [738, 308] on button "Approve" at bounding box center [753, 315] width 58 height 24
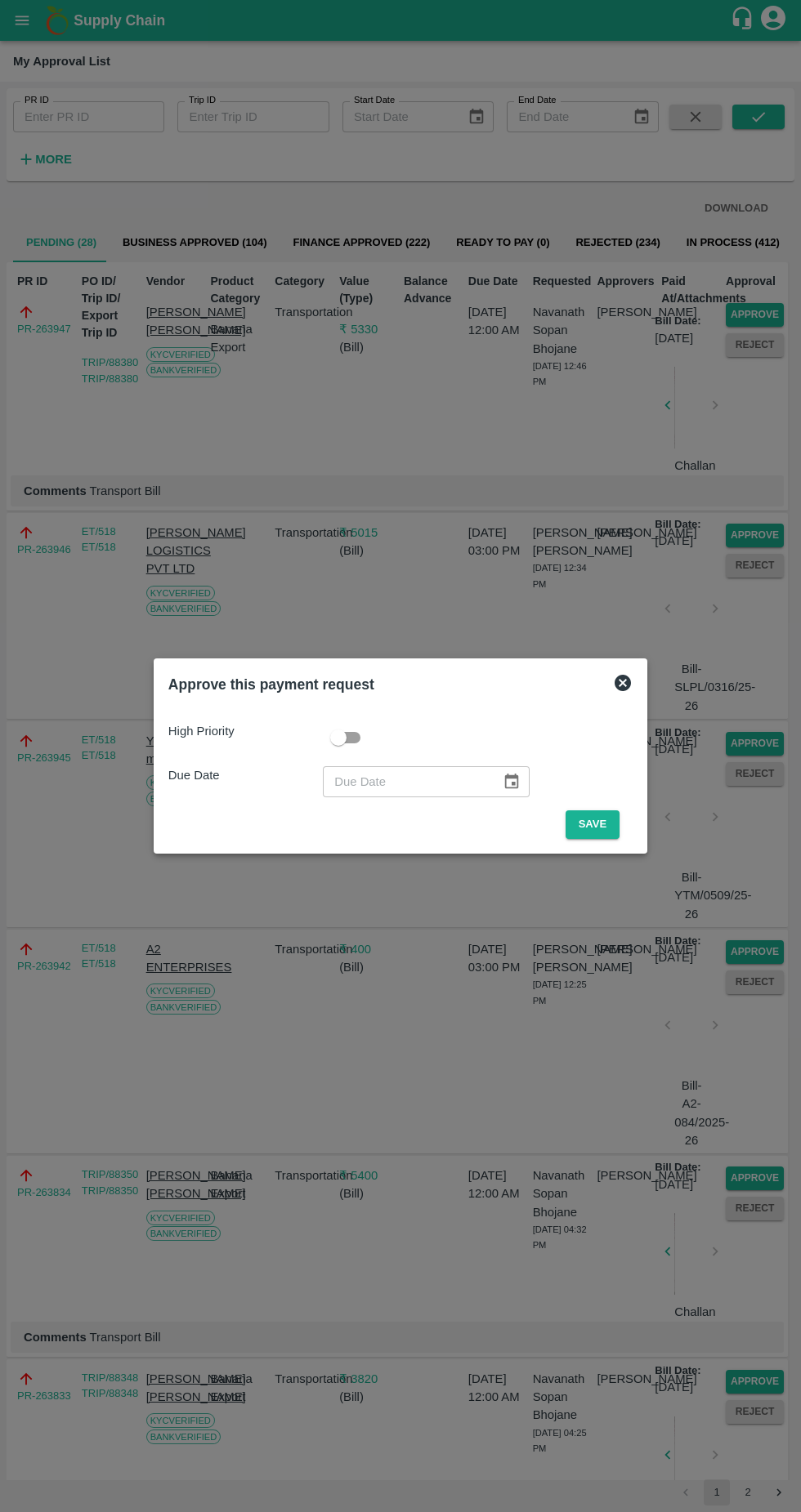
click at [595, 818] on button "Save" at bounding box center [592, 825] width 54 height 29
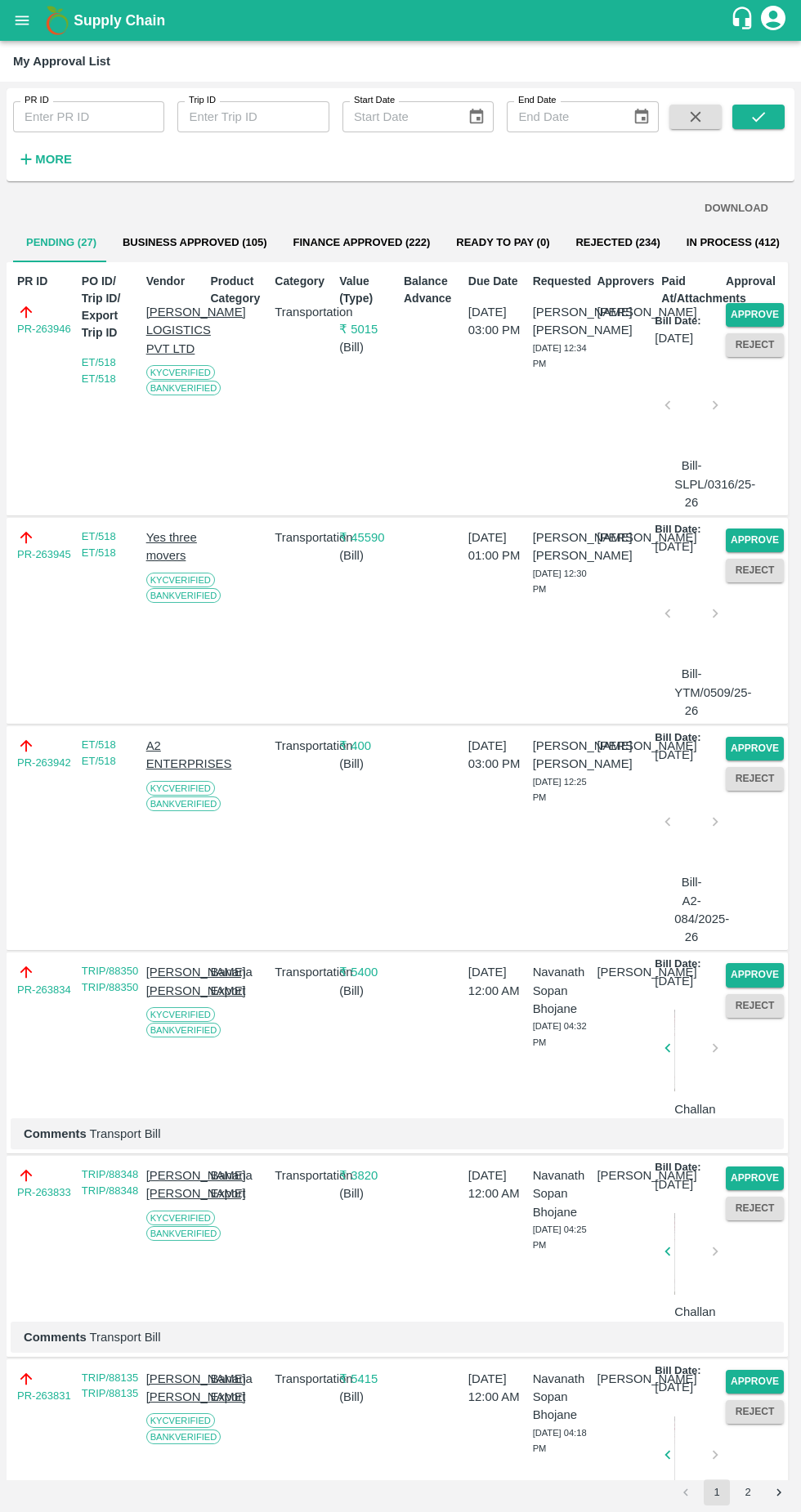
click at [754, 307] on button "Approve" at bounding box center [753, 315] width 58 height 24
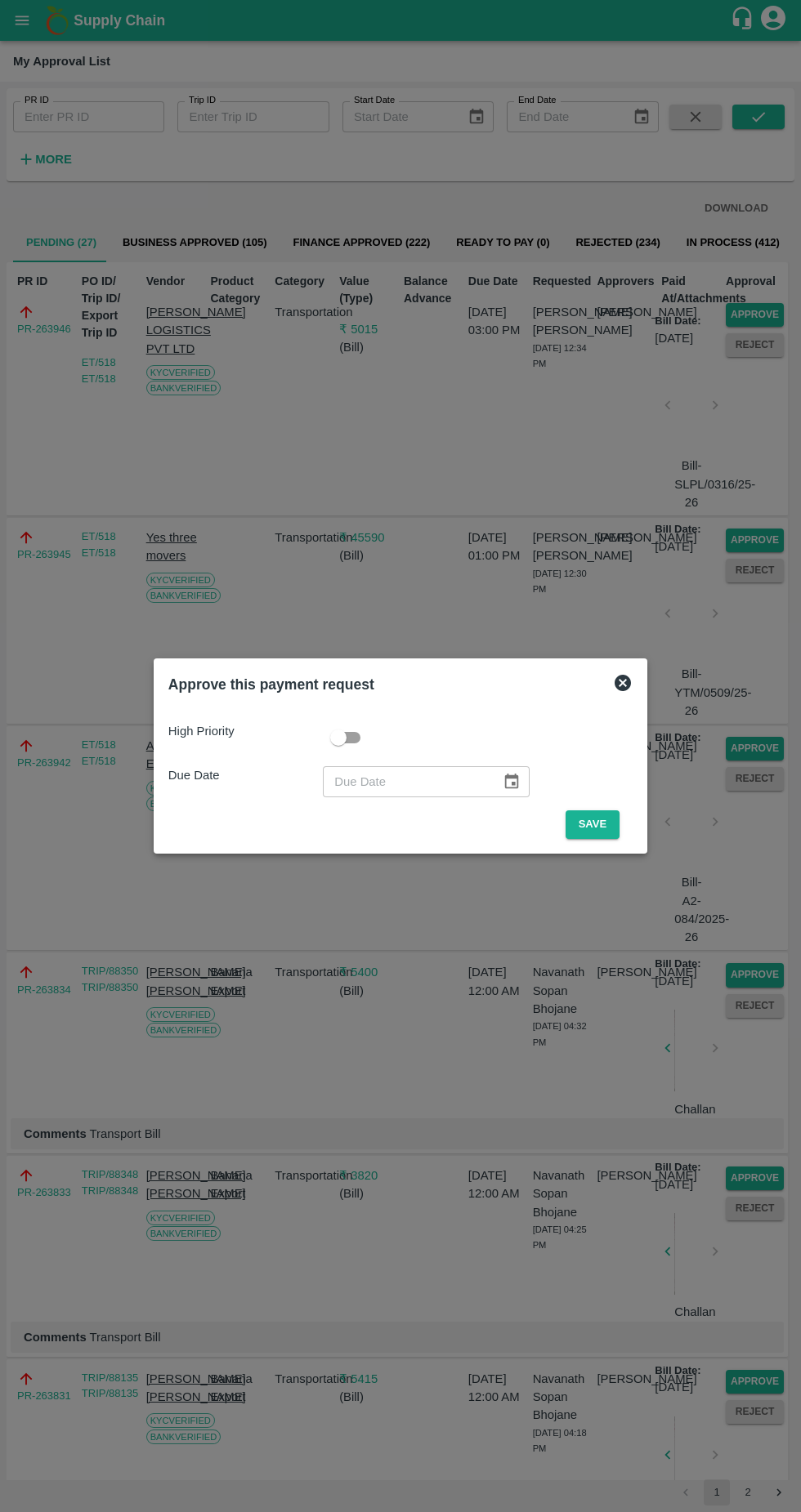
click at [574, 819] on button "Save" at bounding box center [592, 825] width 54 height 29
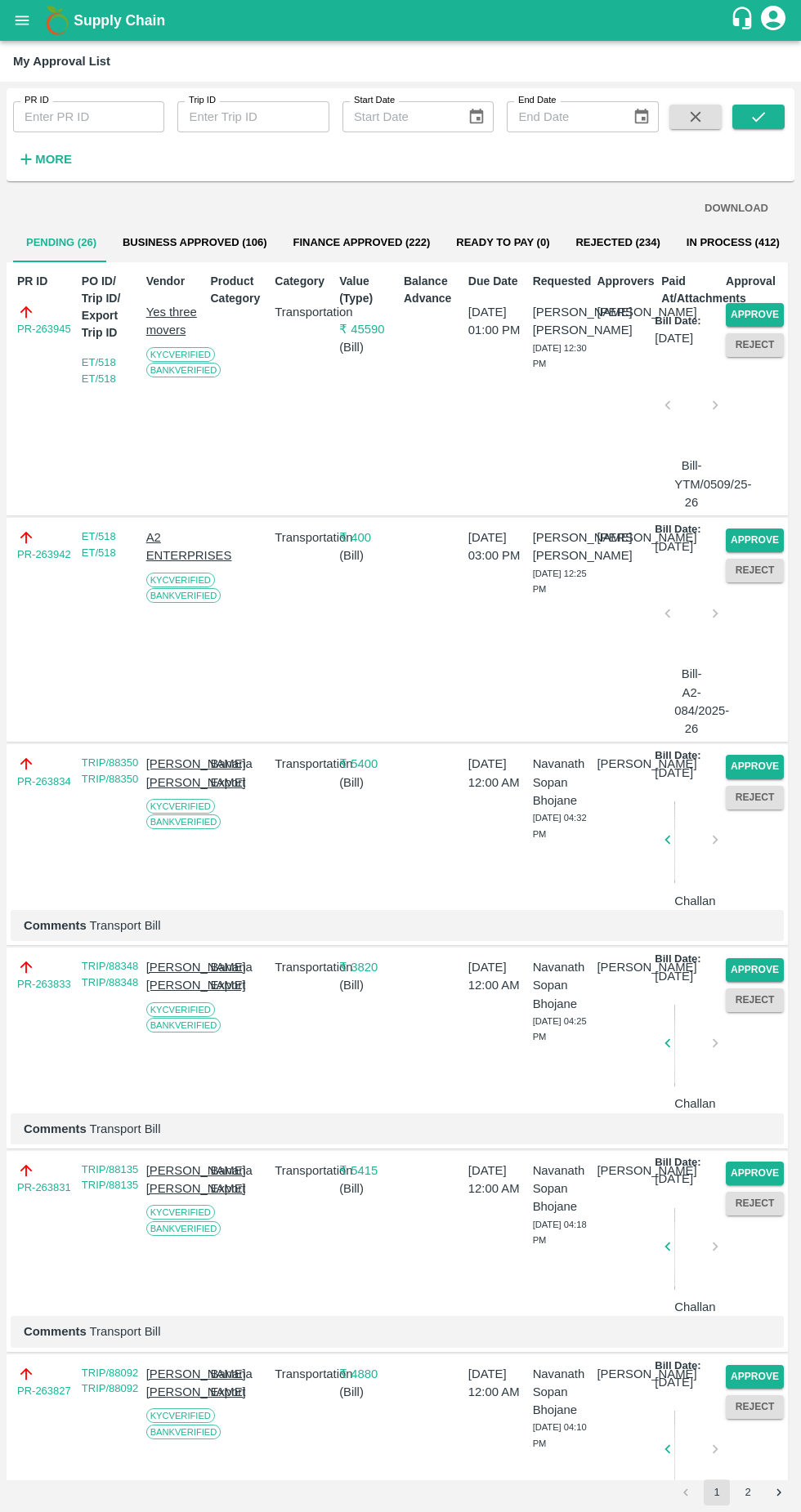
click at [748, 311] on button "Approve" at bounding box center [753, 315] width 58 height 24
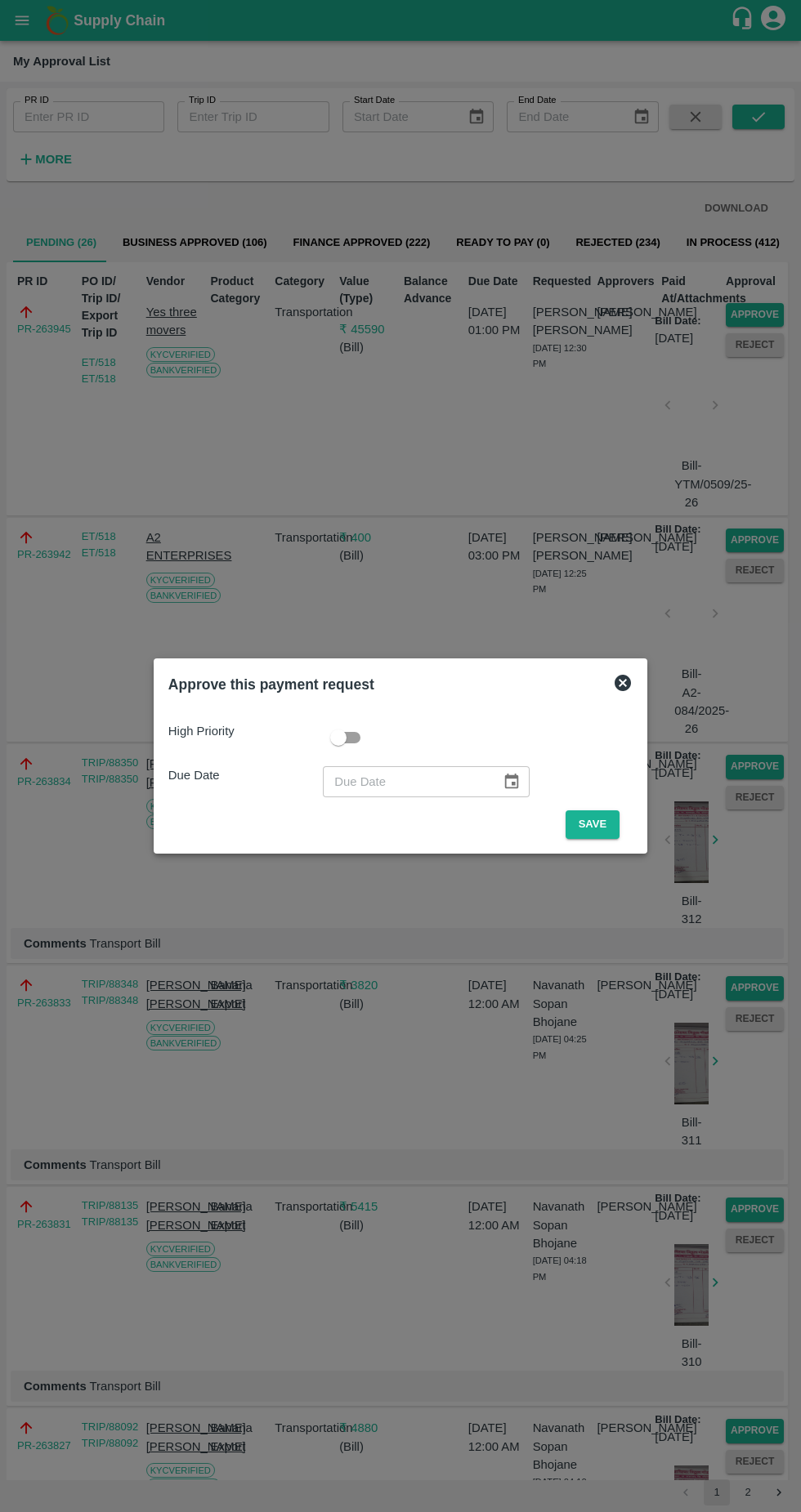
click at [597, 824] on button "Save" at bounding box center [592, 825] width 54 height 29
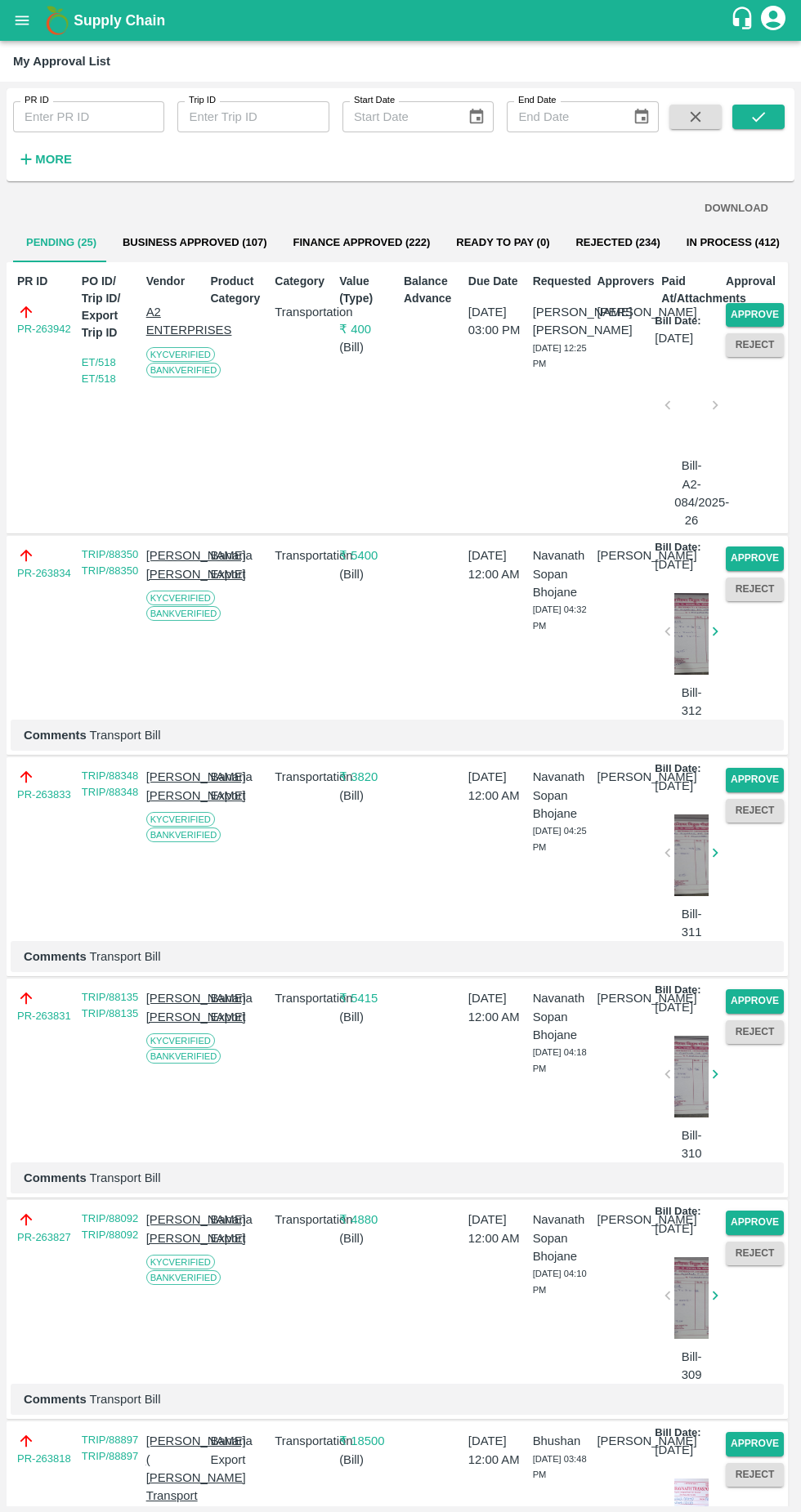
click at [750, 306] on button "Approve" at bounding box center [753, 315] width 58 height 24
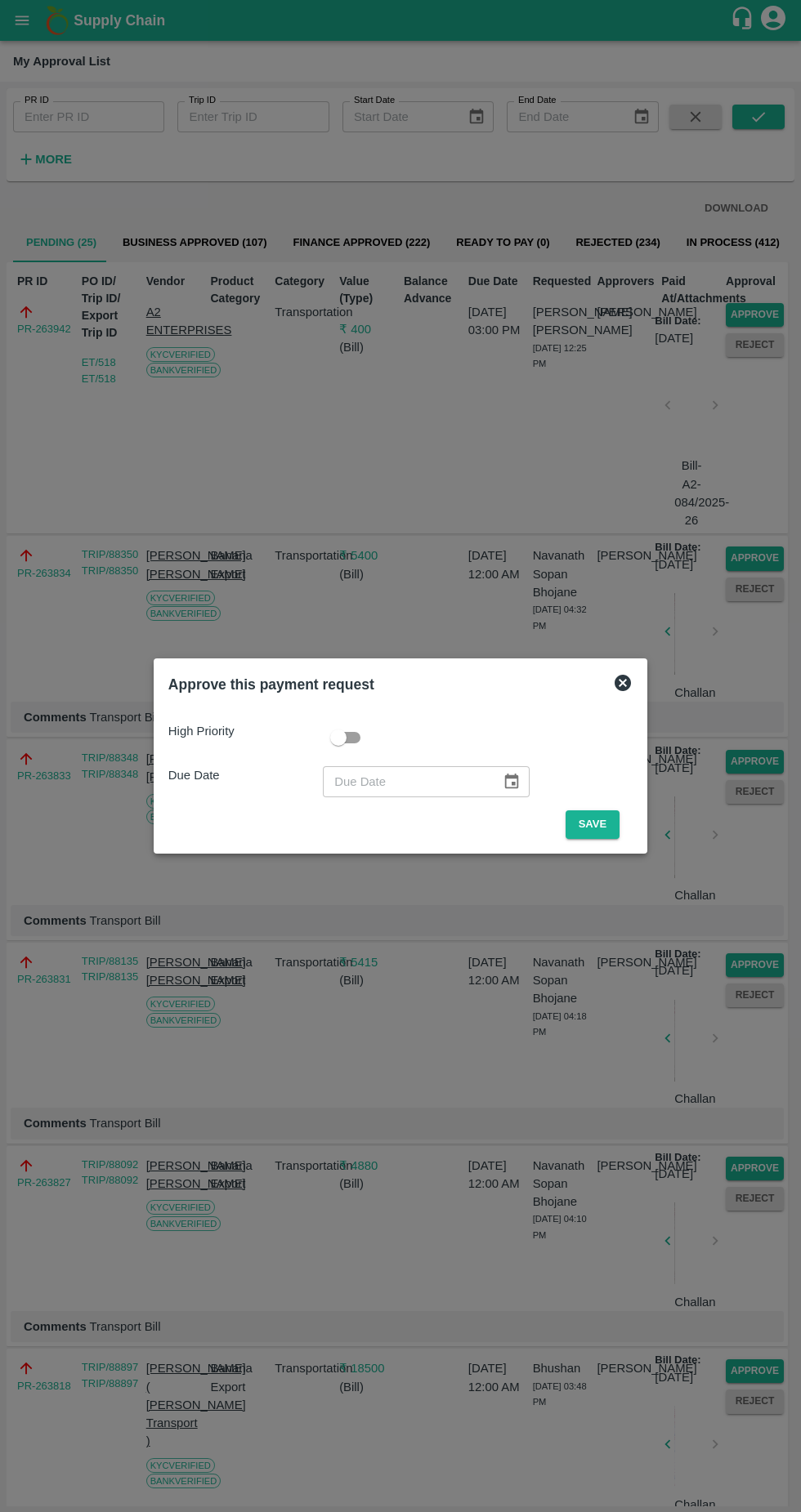
click at [593, 818] on button "Save" at bounding box center [592, 825] width 54 height 29
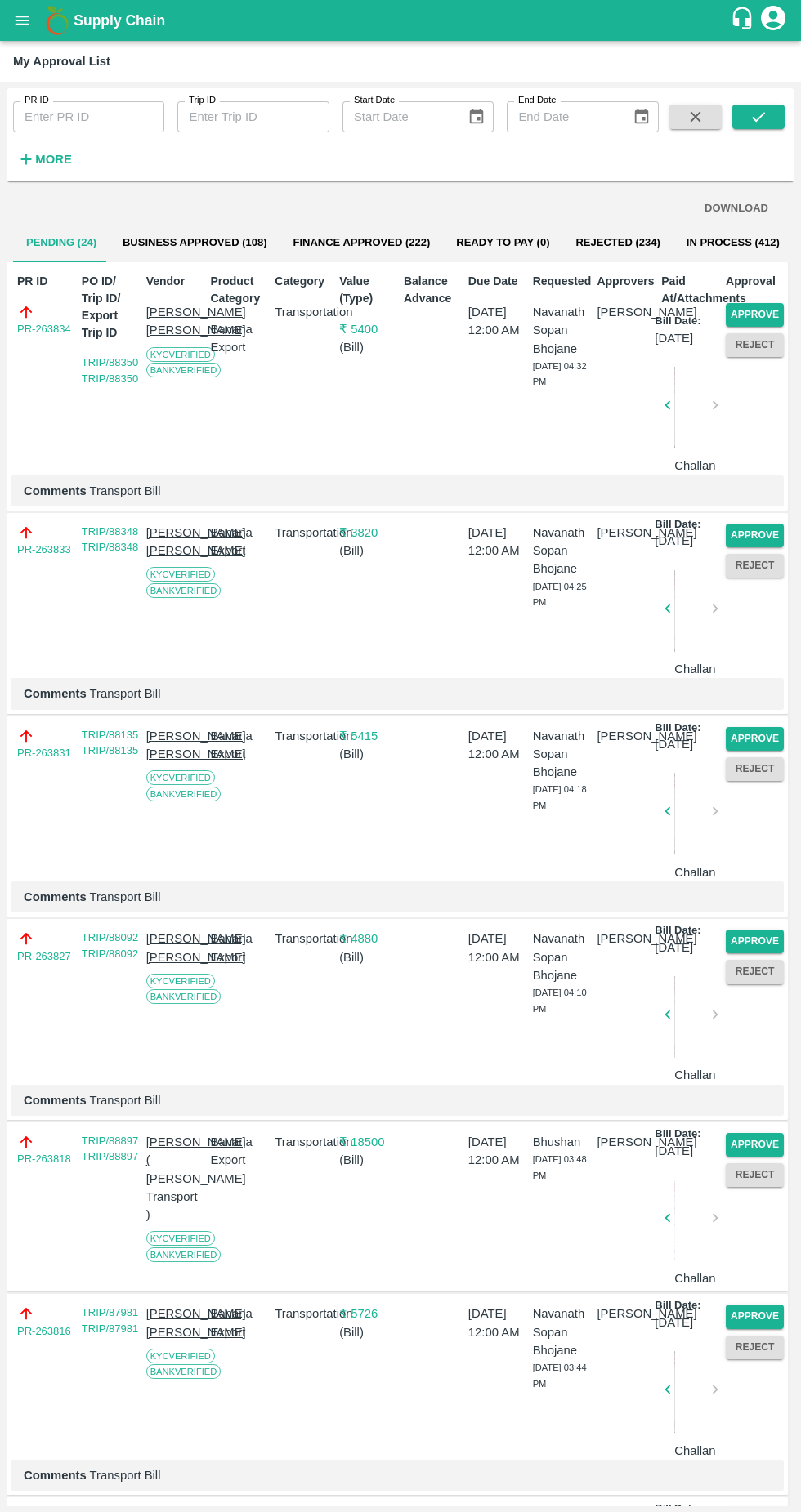
click at [731, 316] on button "Approve" at bounding box center [753, 315] width 58 height 24
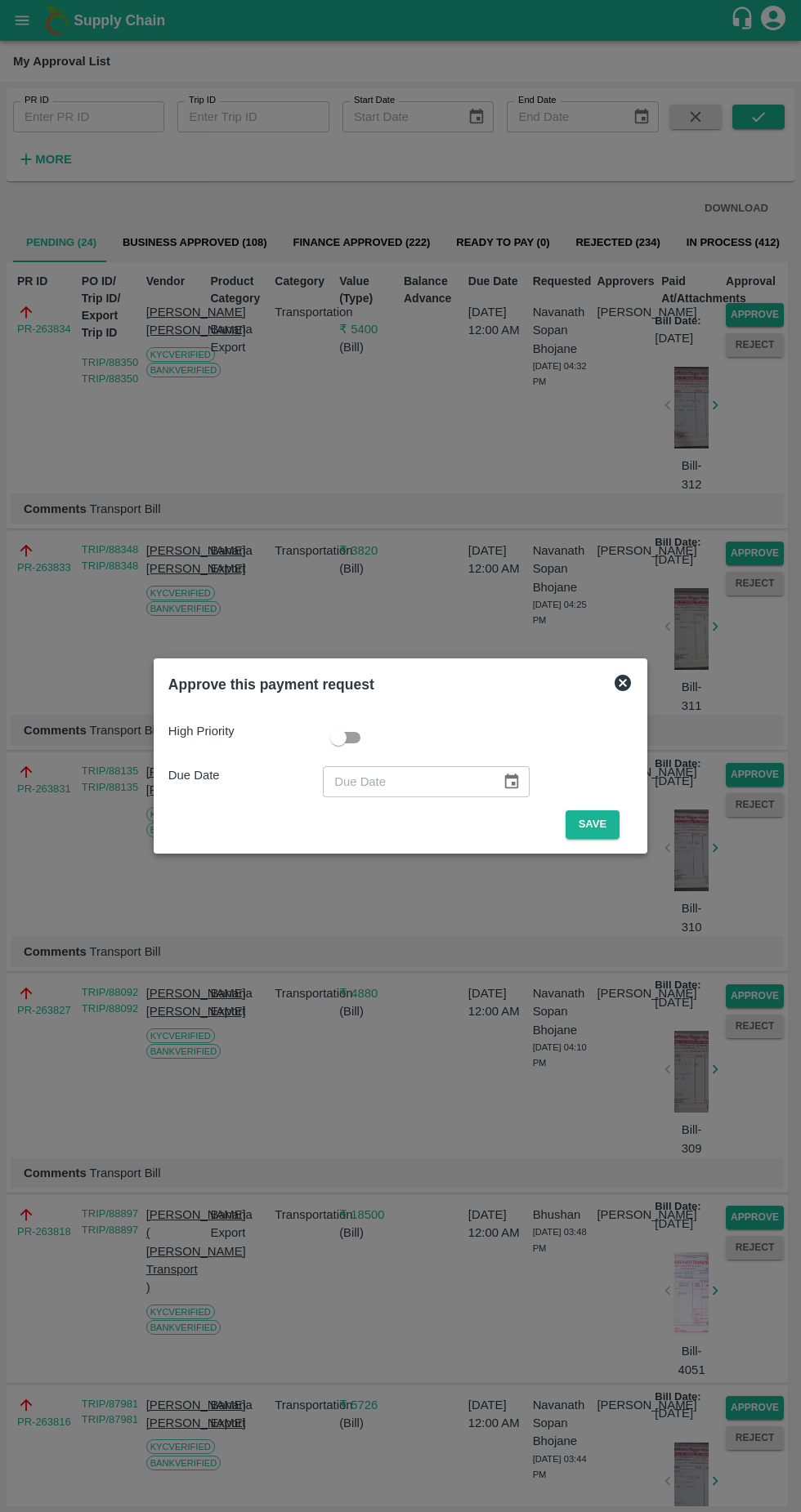
click at [595, 818] on button "Save" at bounding box center [592, 825] width 54 height 29
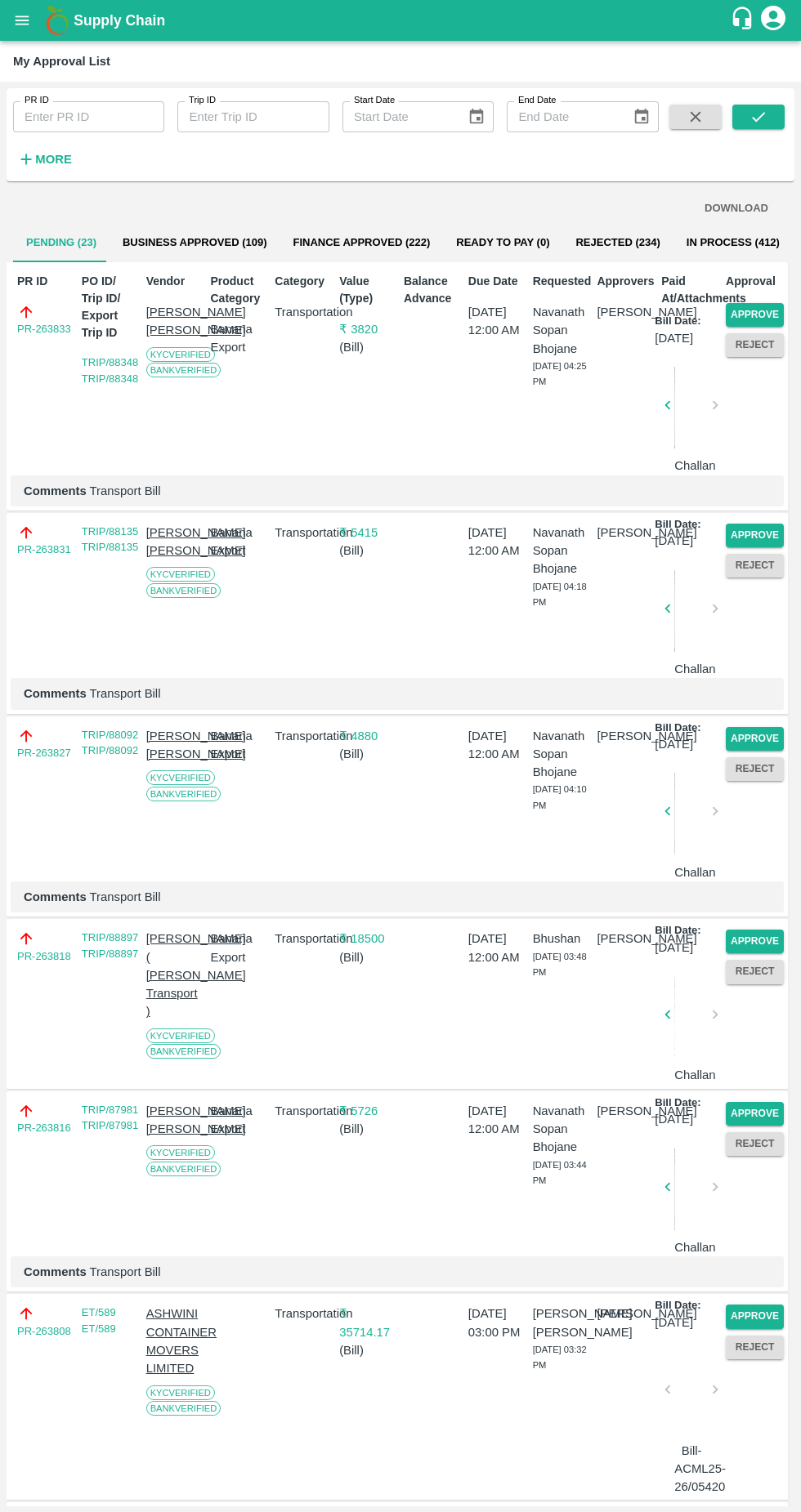
click at [751, 308] on button "Approve" at bounding box center [753, 315] width 58 height 24
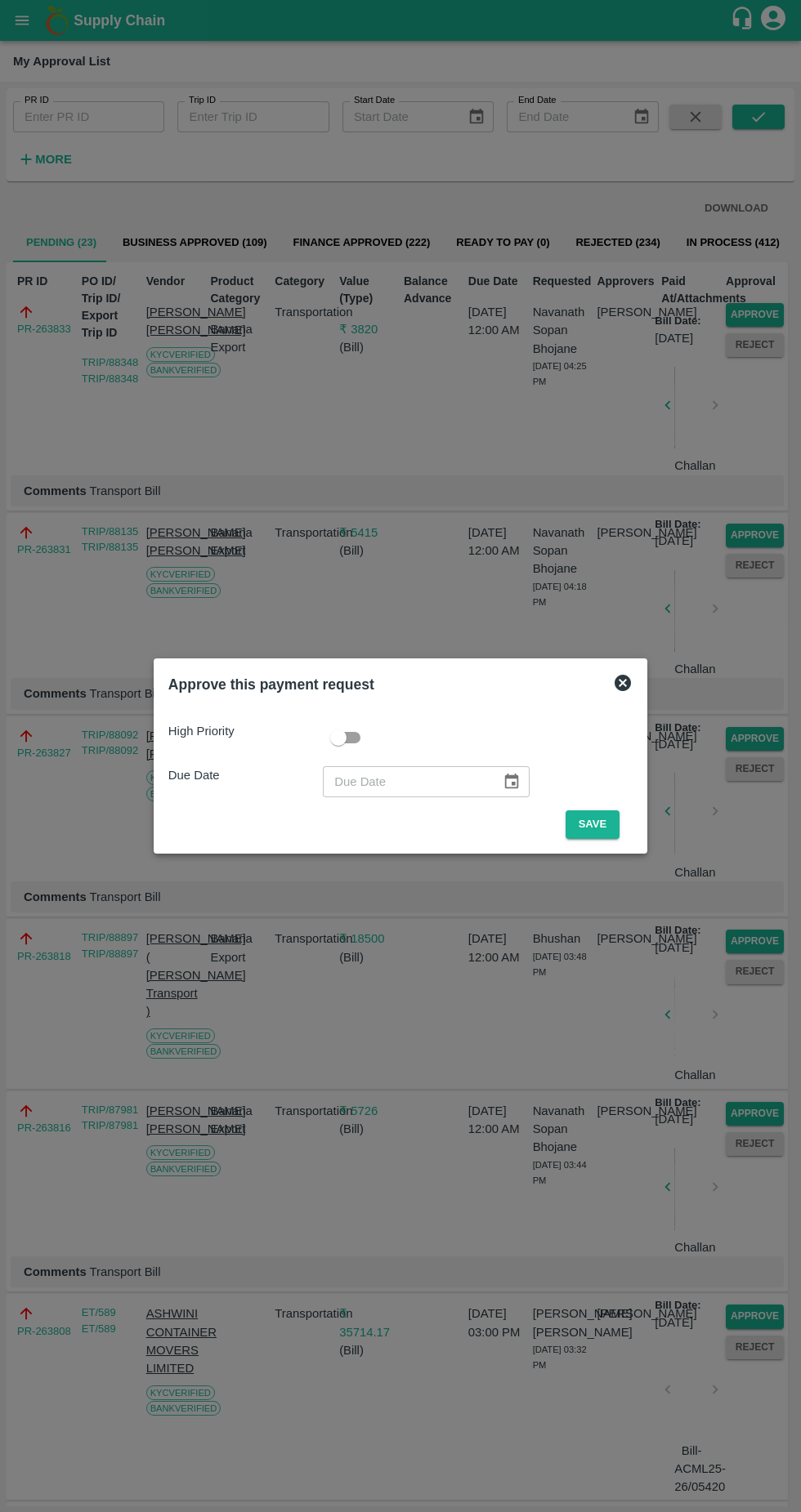
click at [599, 830] on button "Save" at bounding box center [592, 825] width 54 height 29
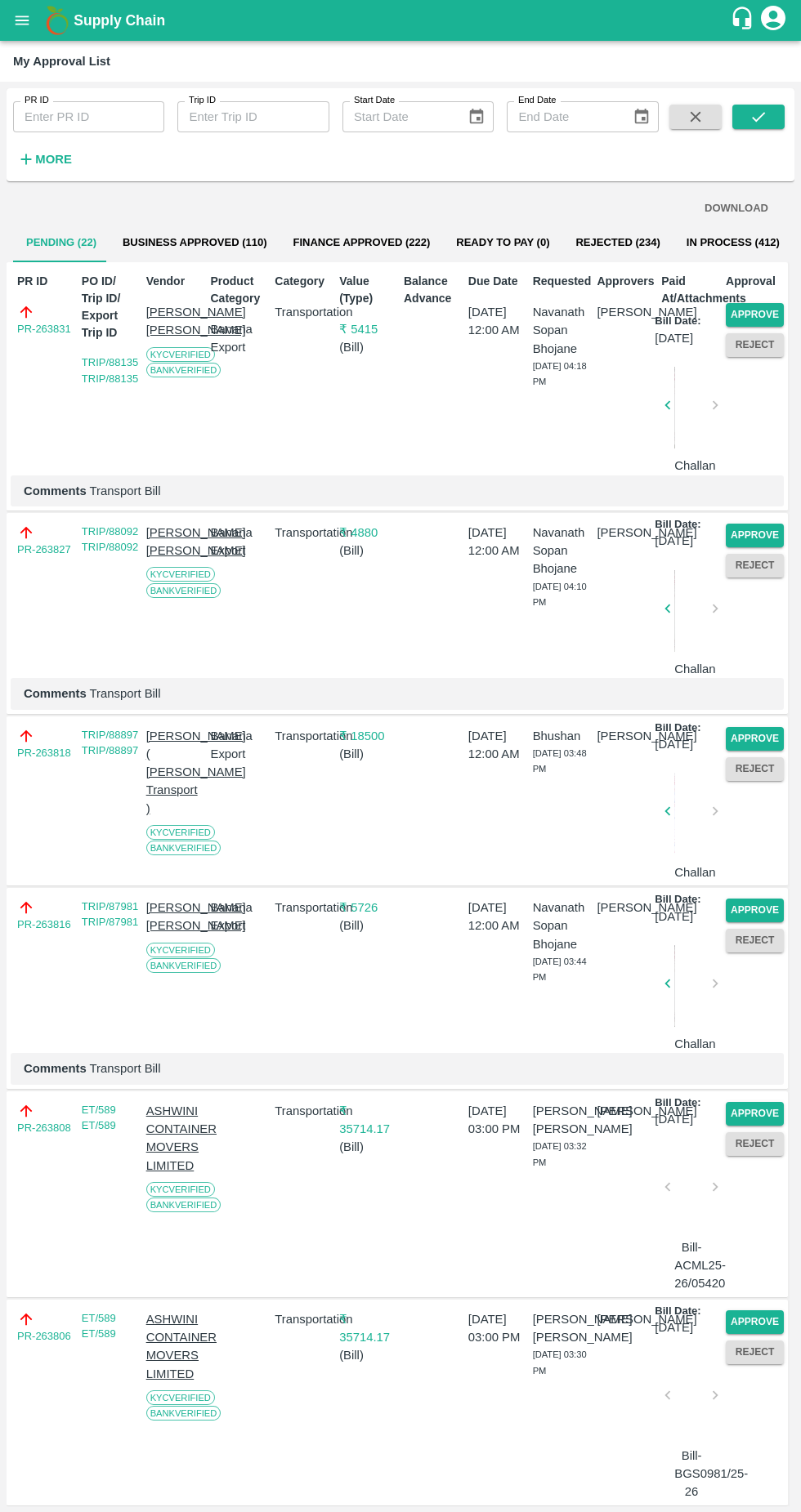
click at [759, 313] on button "Approve" at bounding box center [753, 315] width 58 height 24
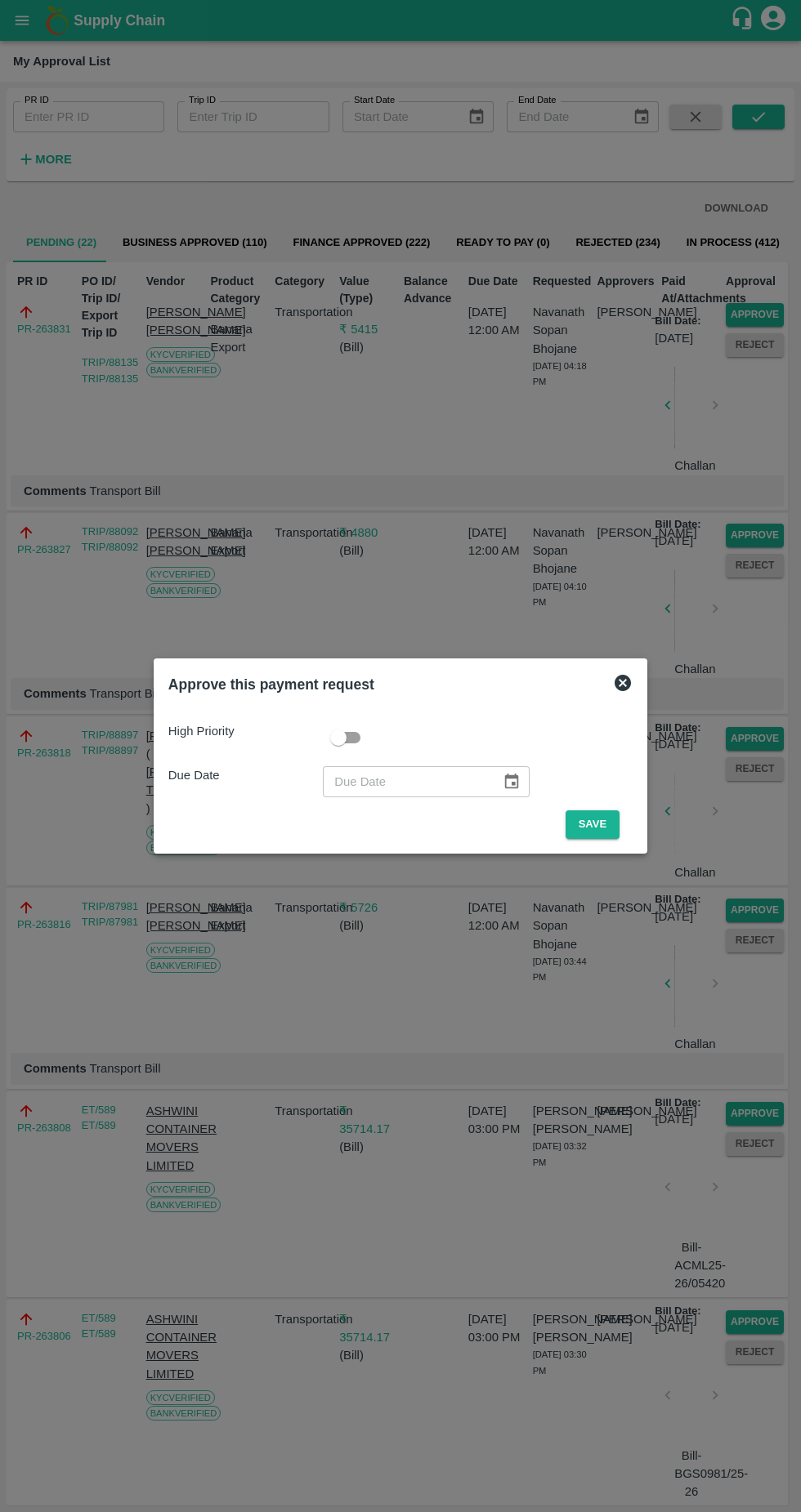
click at [594, 831] on button "Save" at bounding box center [592, 825] width 54 height 29
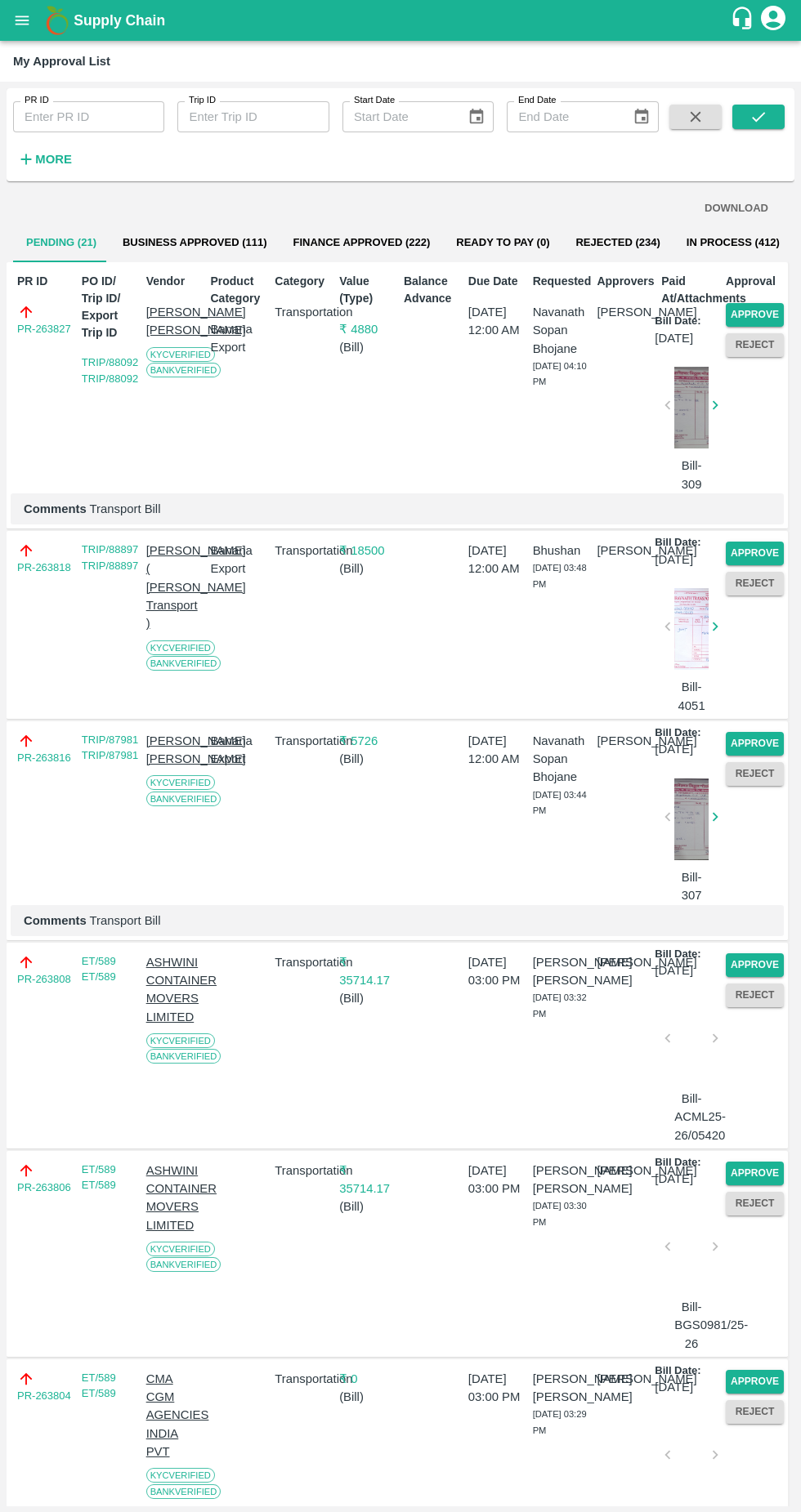
click at [765, 318] on button "Approve" at bounding box center [753, 315] width 58 height 24
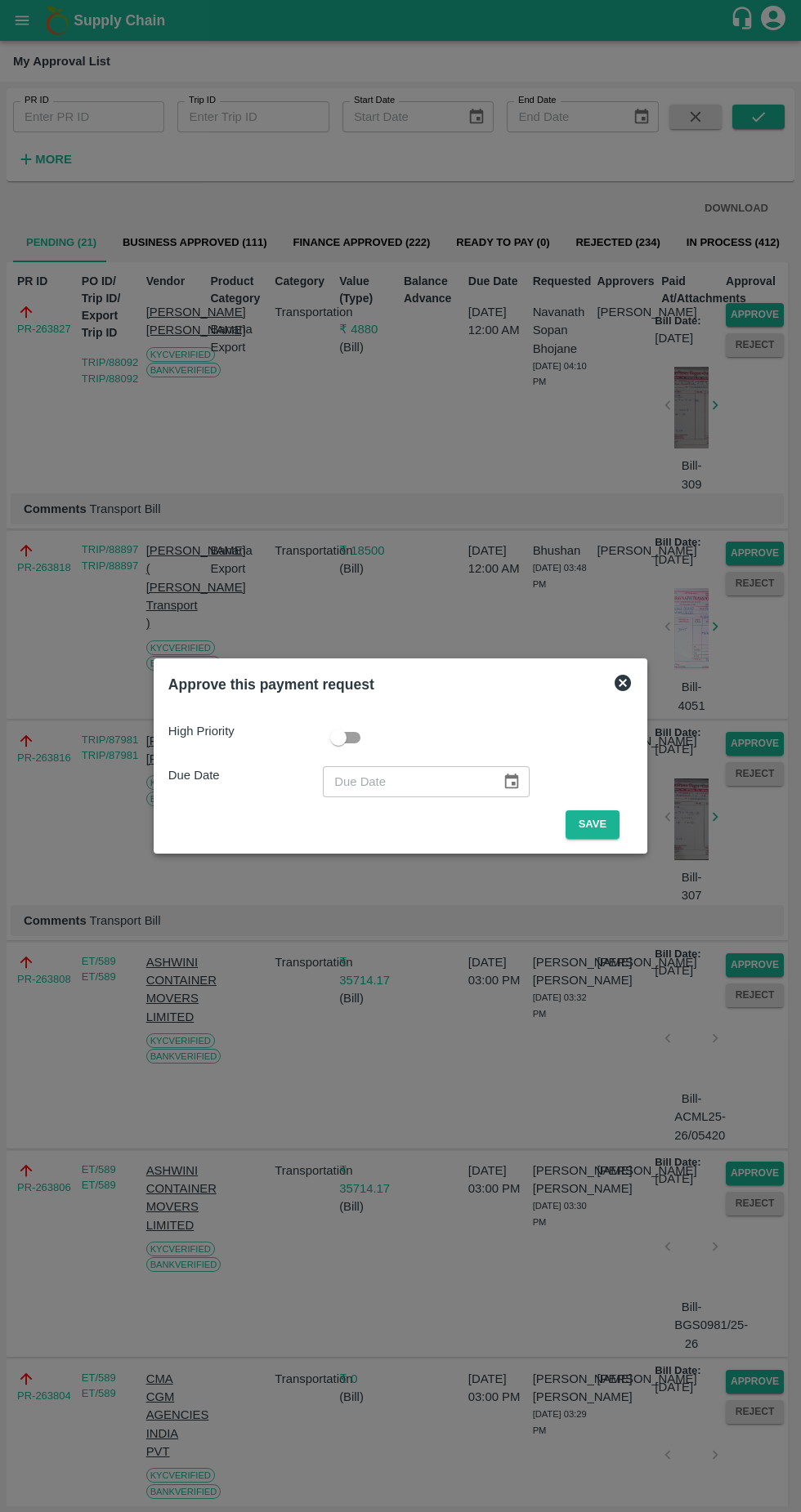
click at [597, 824] on button "Save" at bounding box center [592, 825] width 54 height 29
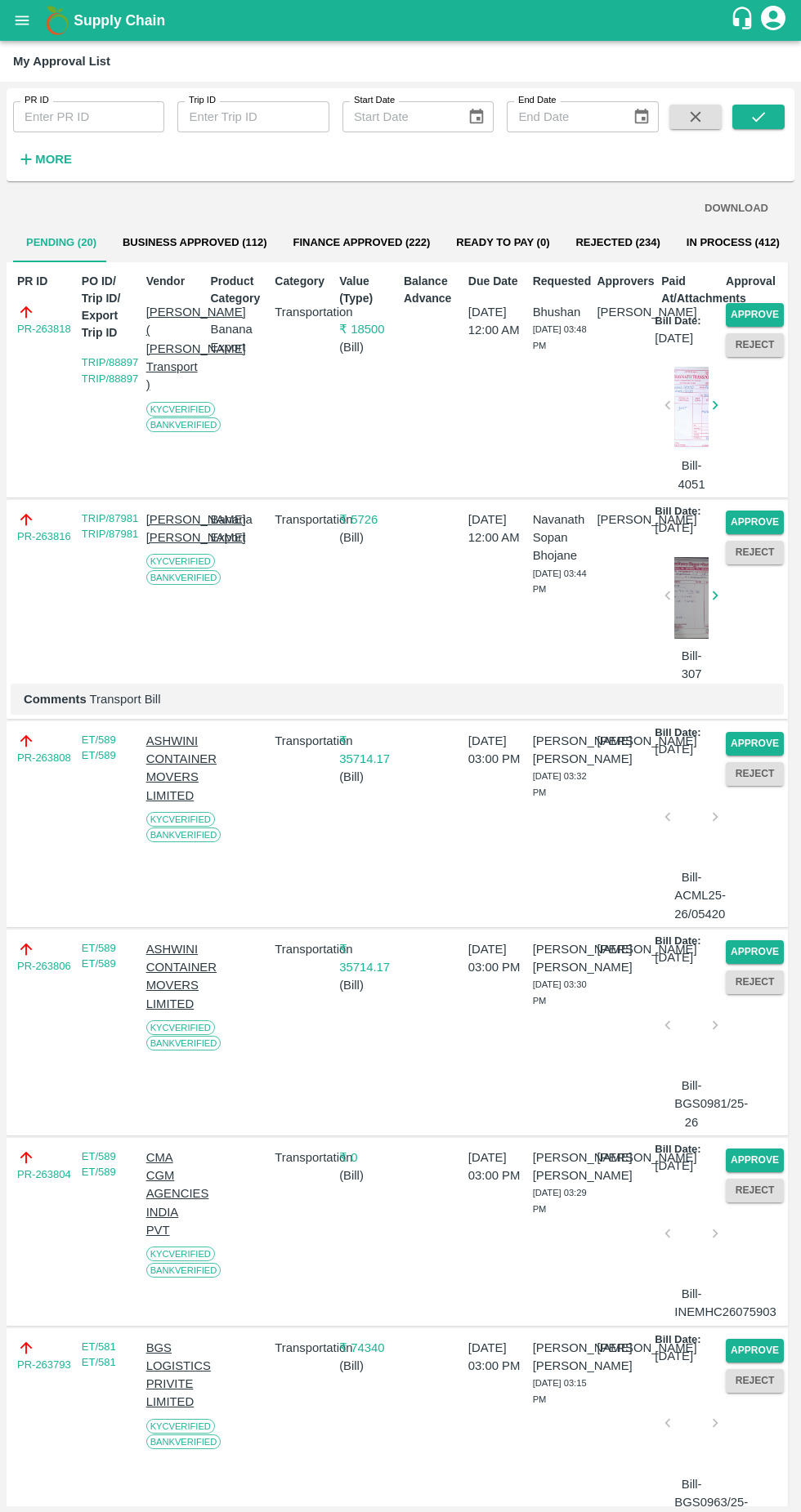
click at [740, 309] on button "Approve" at bounding box center [753, 315] width 58 height 24
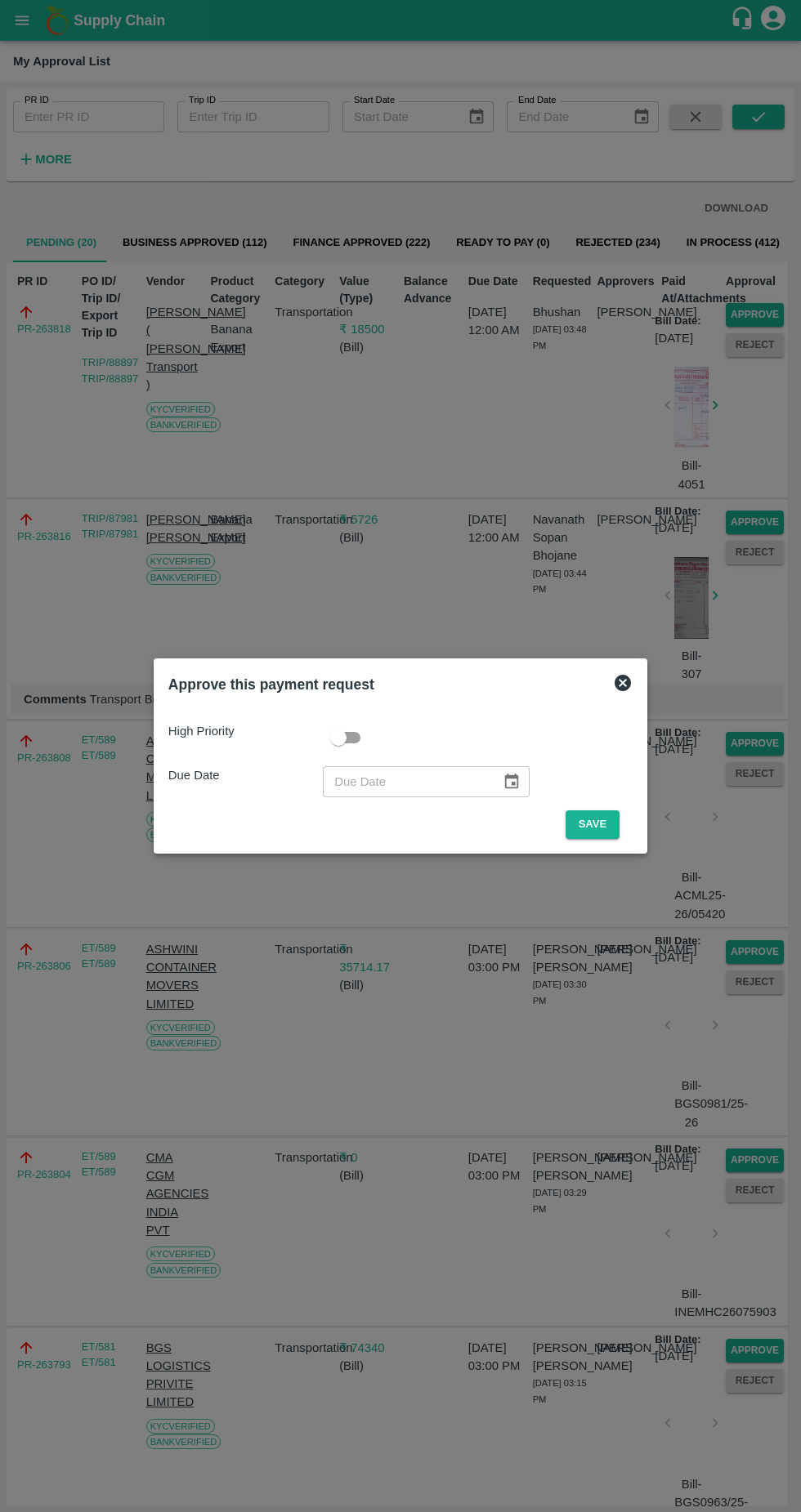
click at [597, 824] on button "Save" at bounding box center [592, 825] width 54 height 29
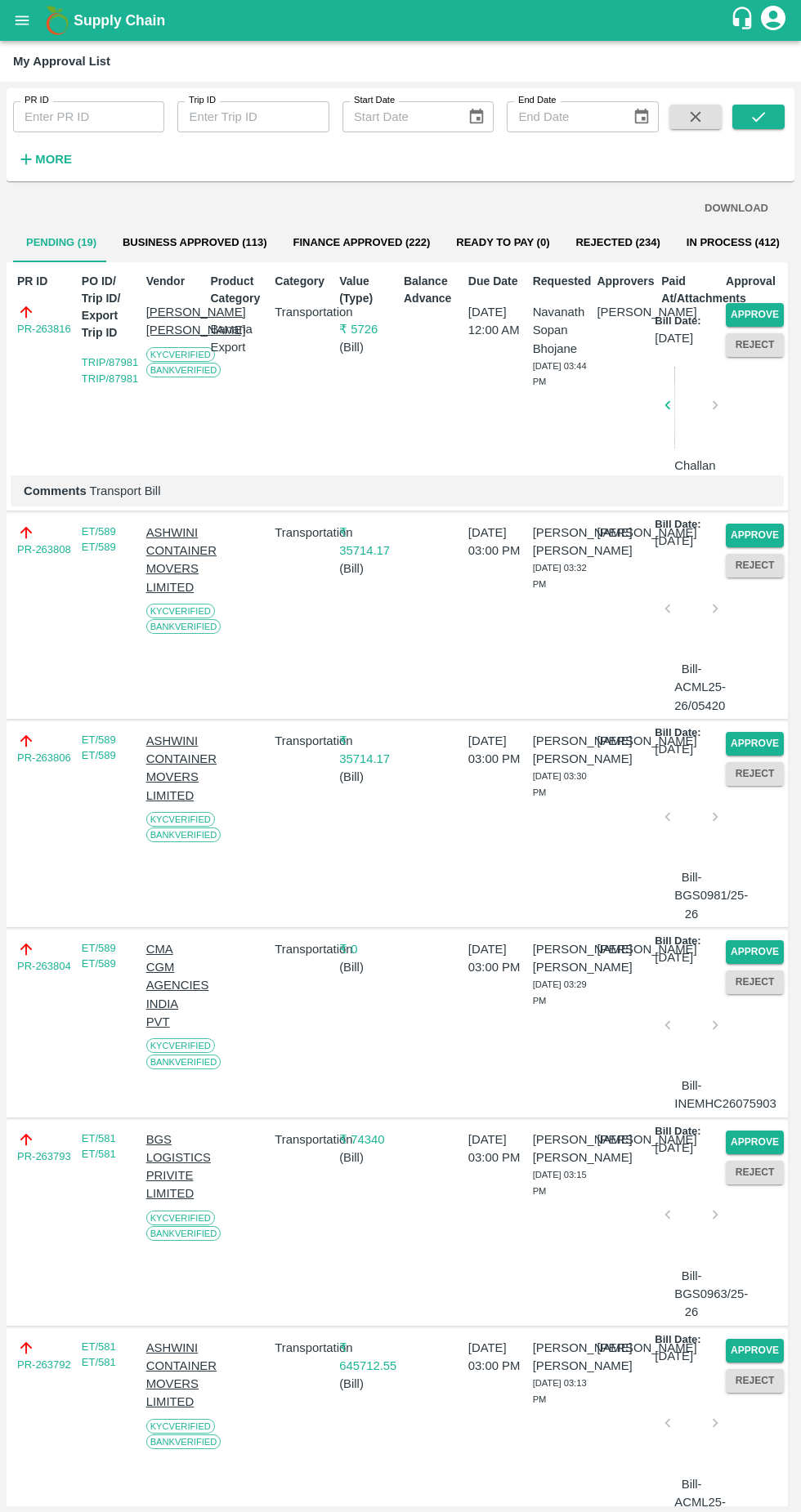
click at [752, 308] on button "Approve" at bounding box center [753, 315] width 58 height 24
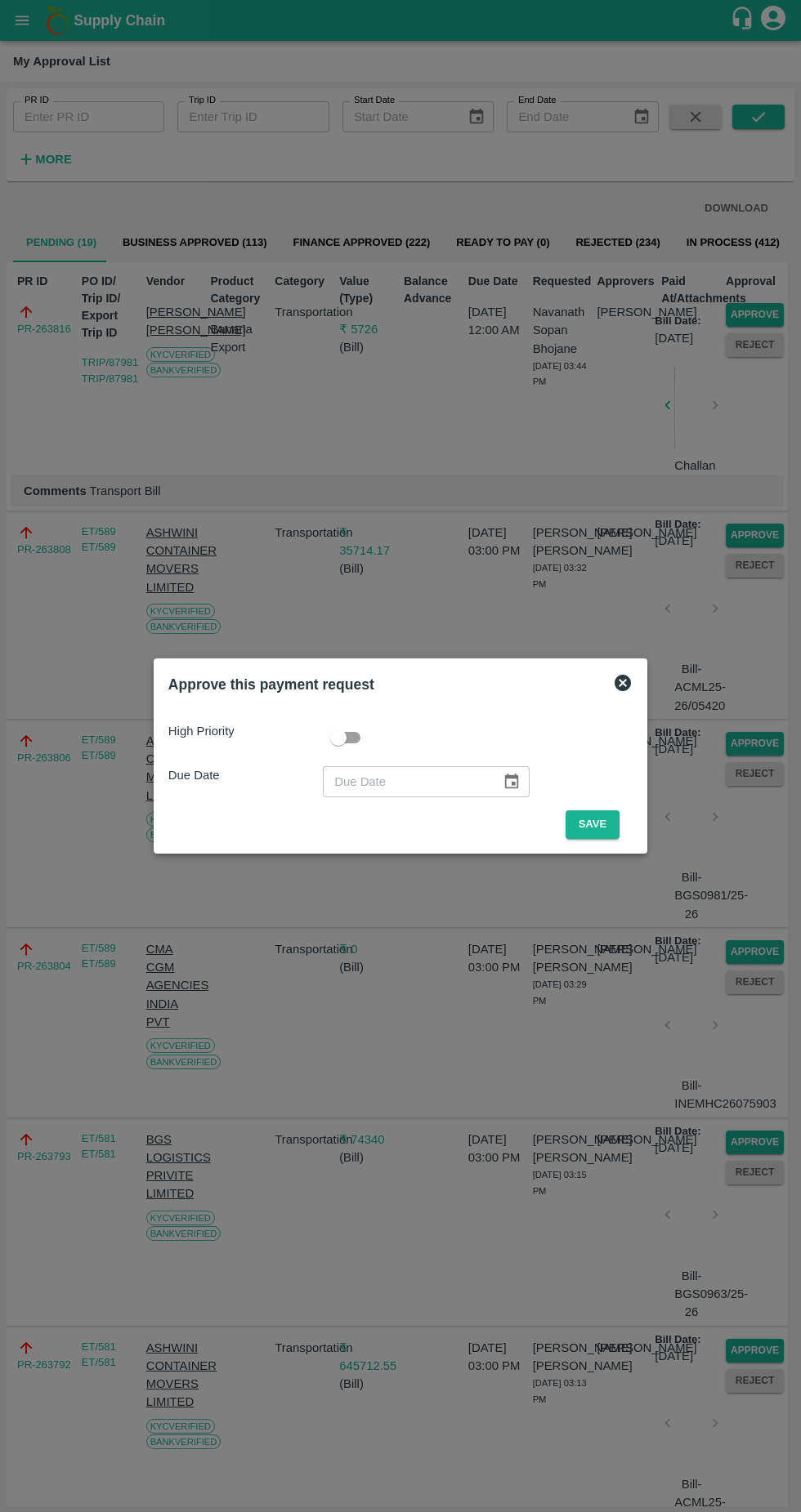
click at [597, 824] on button "Save" at bounding box center [592, 825] width 54 height 29
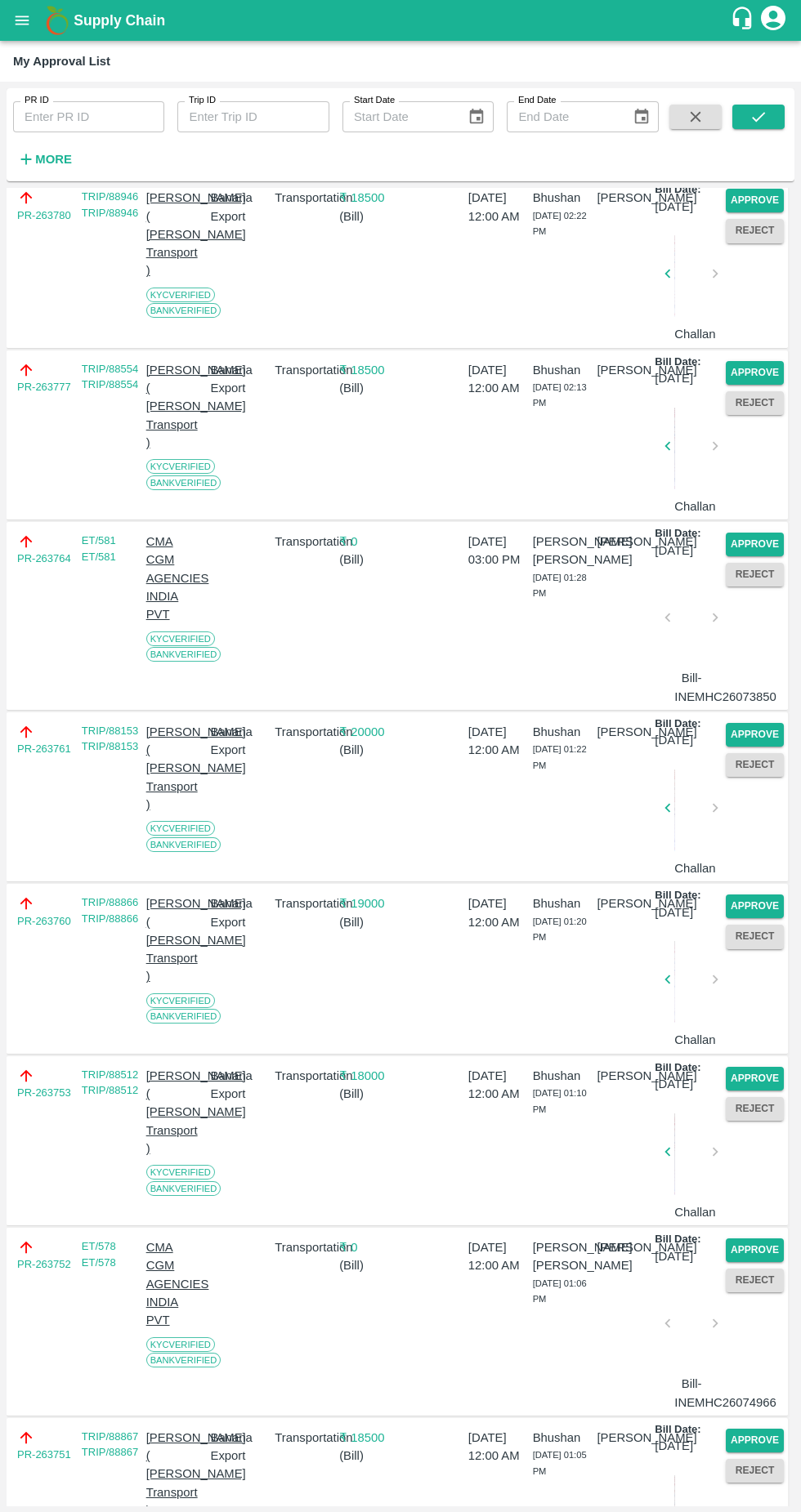
scroll to position [1329, 0]
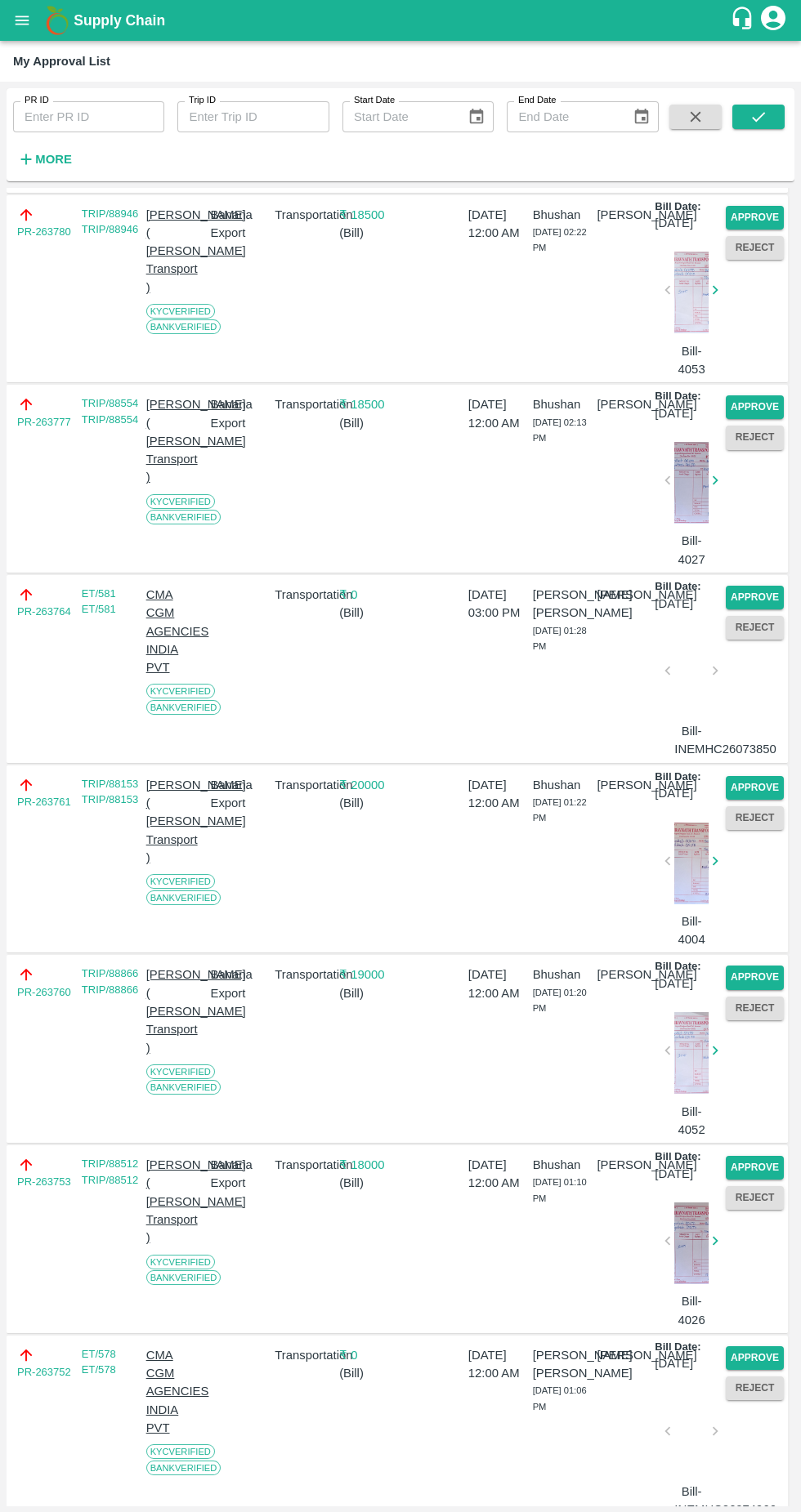
click at [761, 568] on div "Approve Reject" at bounding box center [752, 478] width 65 height 180
click at [749, 609] on button "Approve" at bounding box center [753, 597] width 58 height 24
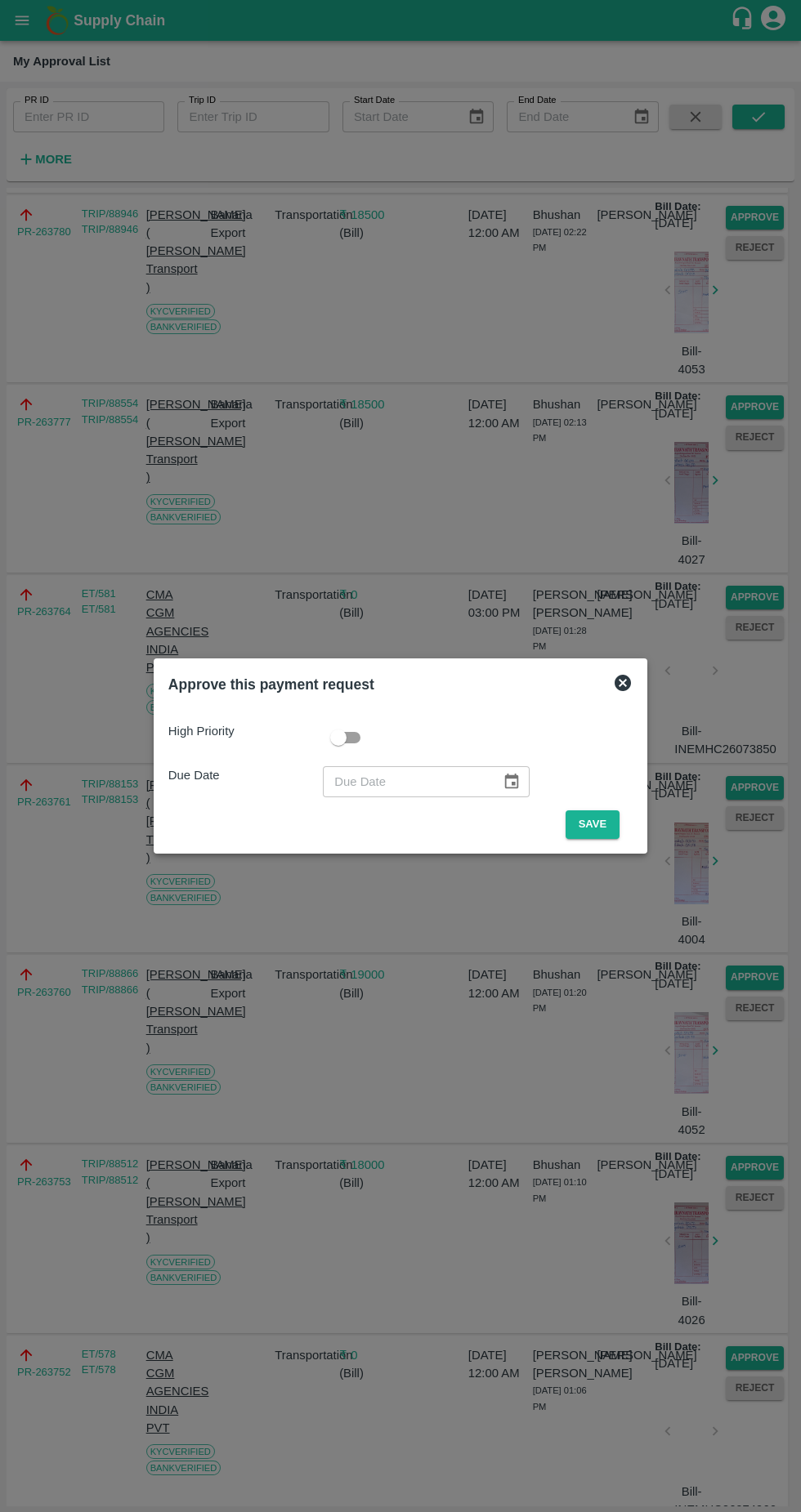
click at [592, 828] on button "Save" at bounding box center [592, 825] width 54 height 29
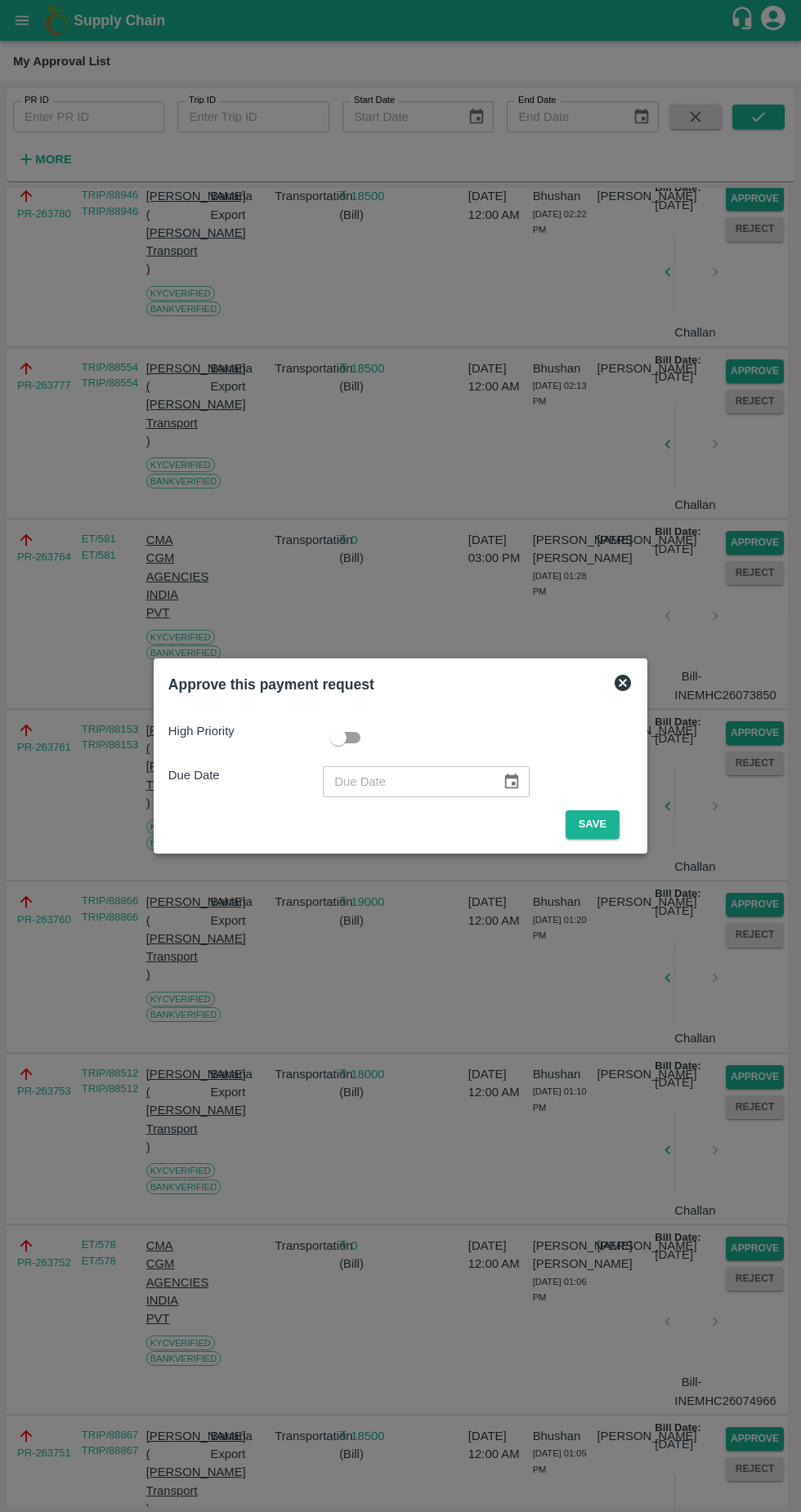
click at [610, 821] on button "Save" at bounding box center [592, 825] width 54 height 29
